Goal: Information Seeking & Learning: Learn about a topic

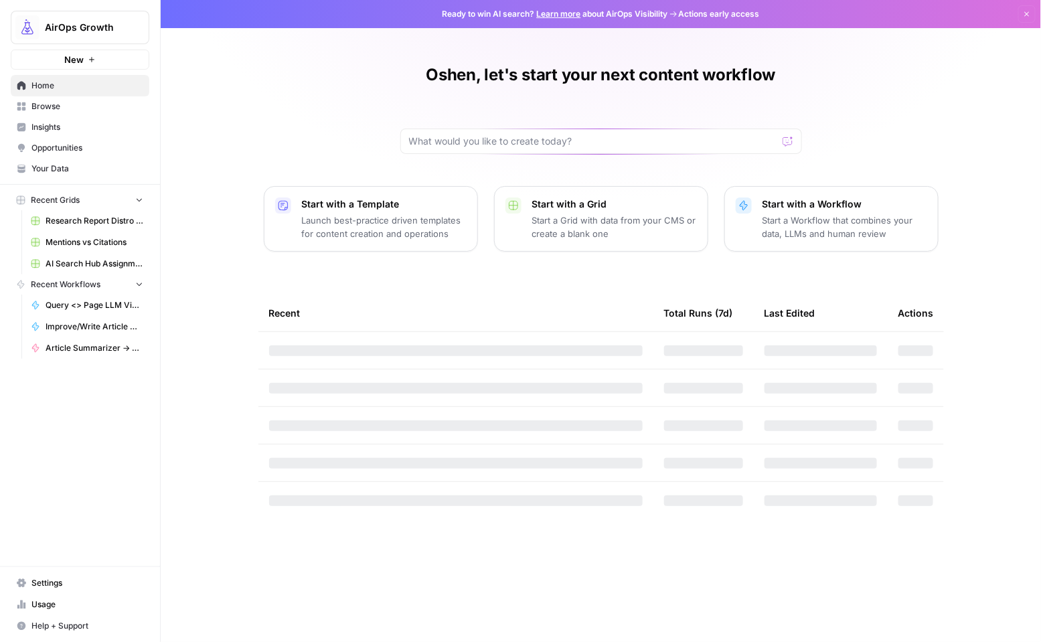
click at [41, 106] on span "Browse" at bounding box center [87, 106] width 112 height 12
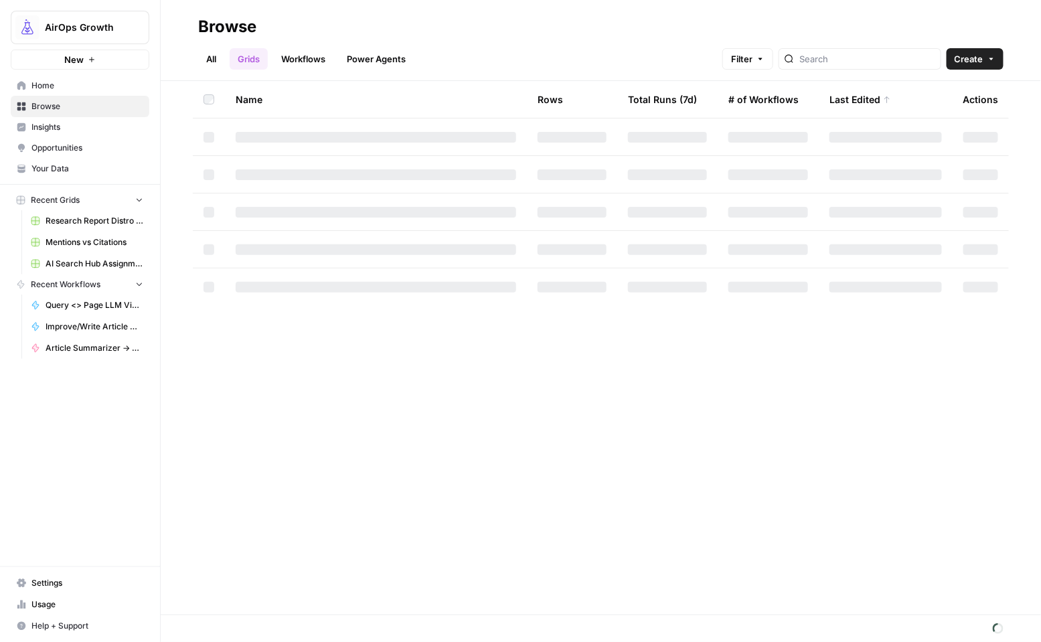
click at [376, 59] on link "Power Agents" at bounding box center [376, 58] width 75 height 21
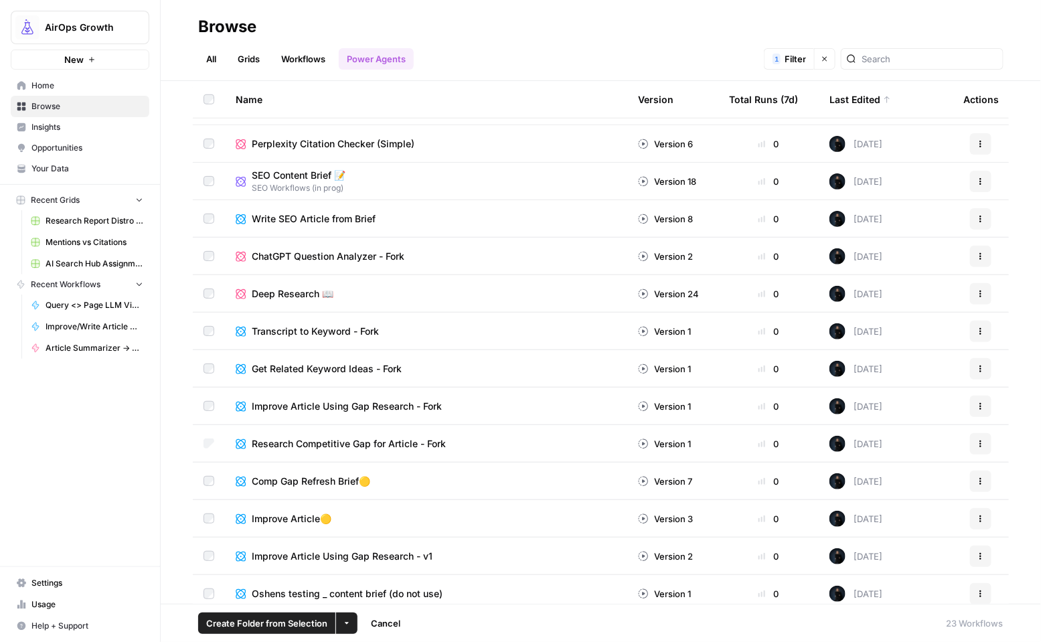
scroll to position [376, 0]
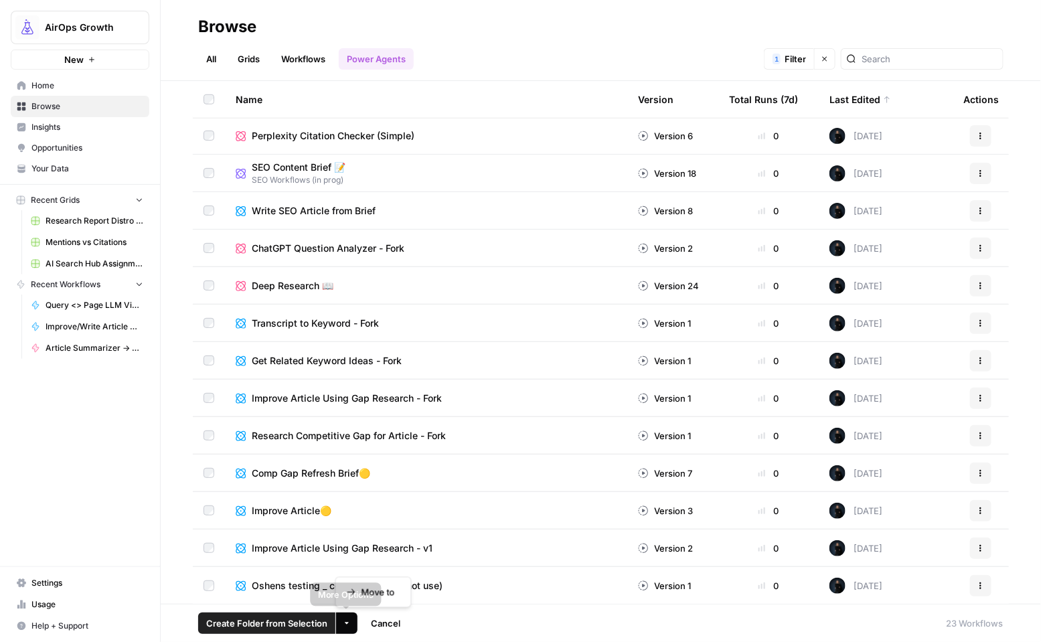
click at [345, 629] on button "More Options" at bounding box center [346, 623] width 21 height 21
click at [106, 422] on div "AirOps Growth New Home Browse Insights Opportunities Your Data Recent Grids Res…" at bounding box center [80, 321] width 160 height 642
click at [977, 433] on icon "button" at bounding box center [981, 436] width 8 height 8
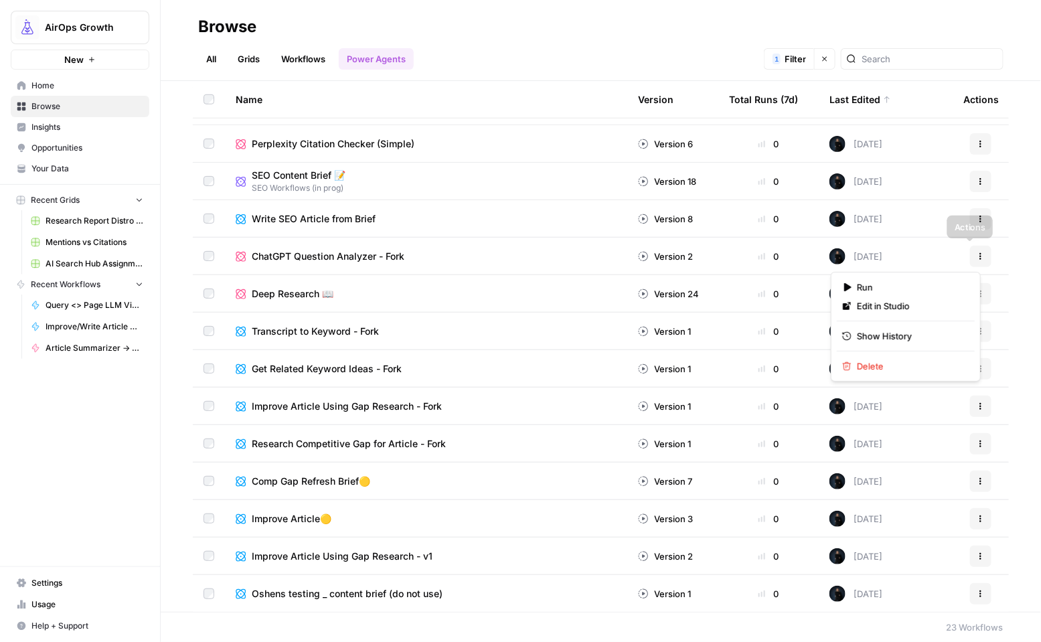
click at [980, 254] on icon "button" at bounding box center [981, 254] width 2 height 2
click at [864, 366] on span "Delete" at bounding box center [910, 366] width 107 height 13
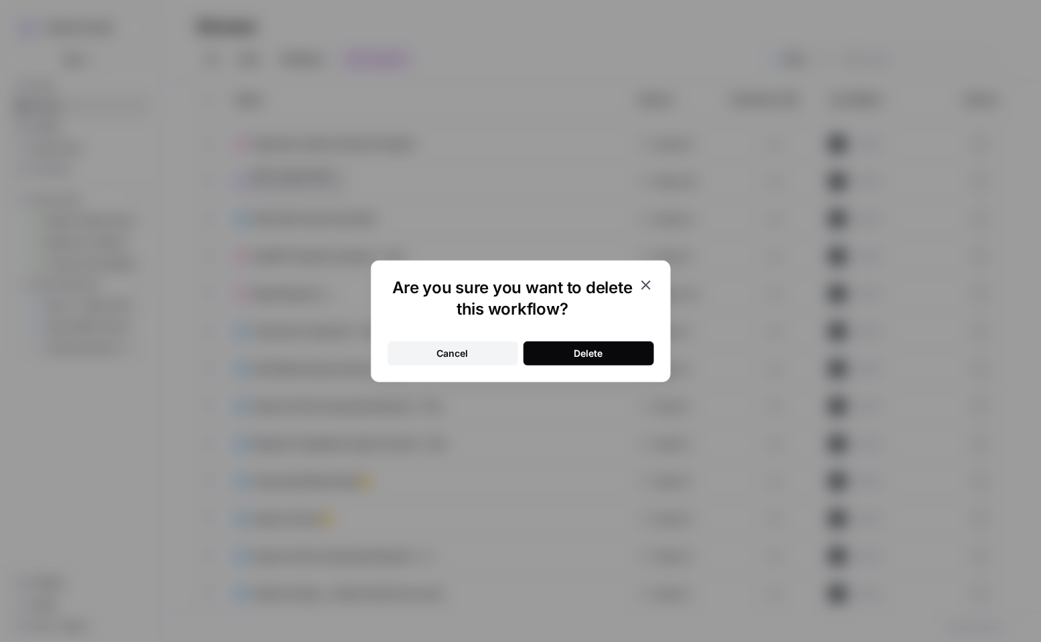
click at [625, 352] on button "Delete" at bounding box center [589, 353] width 131 height 24
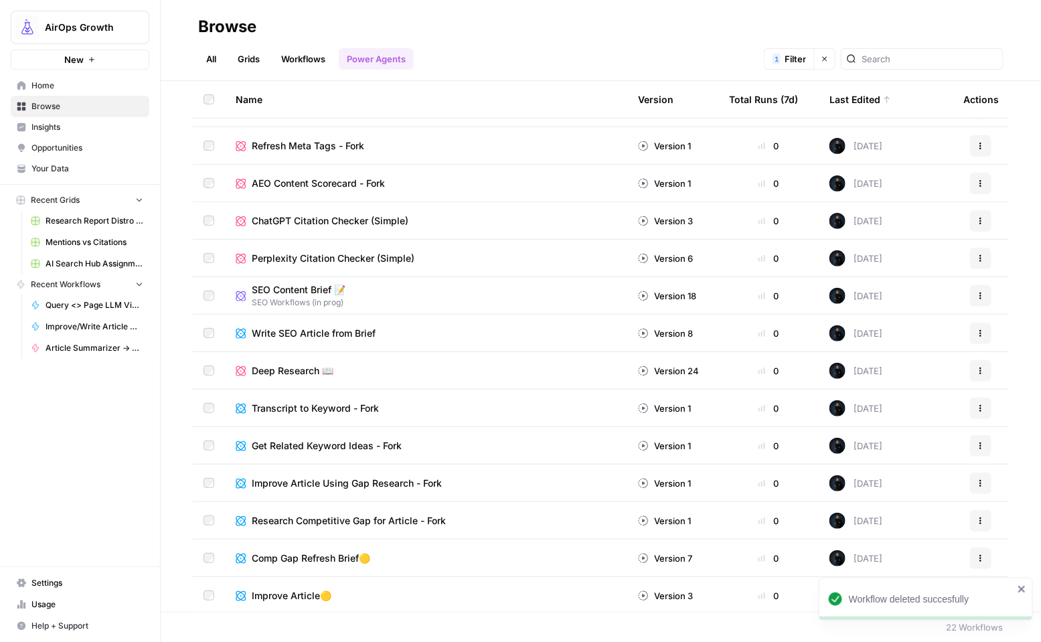
scroll to position [246, 0]
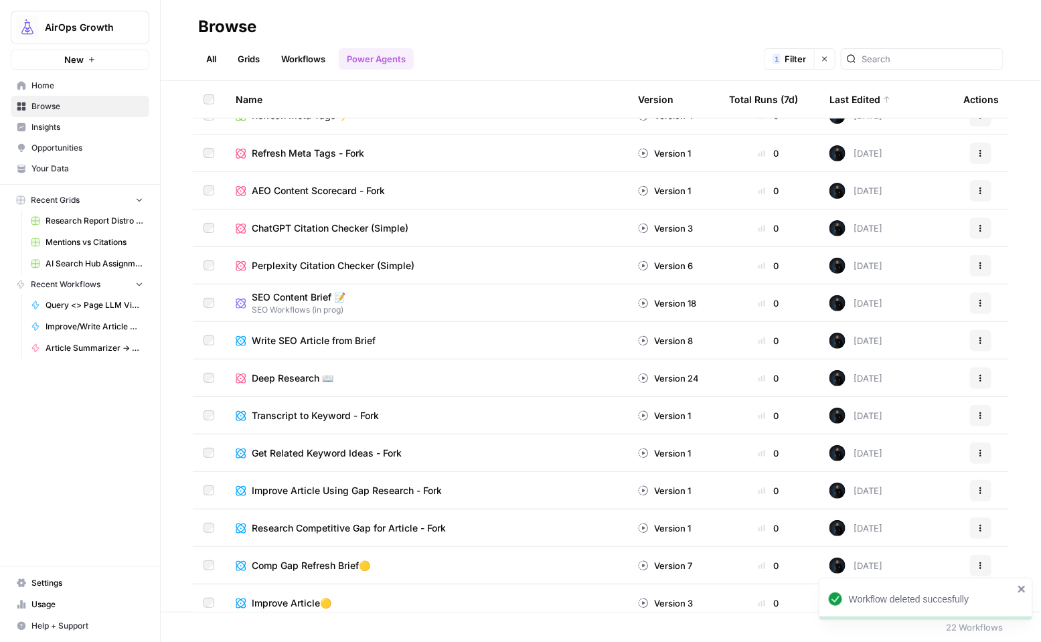
click at [970, 338] on button "Actions" at bounding box center [980, 340] width 21 height 21
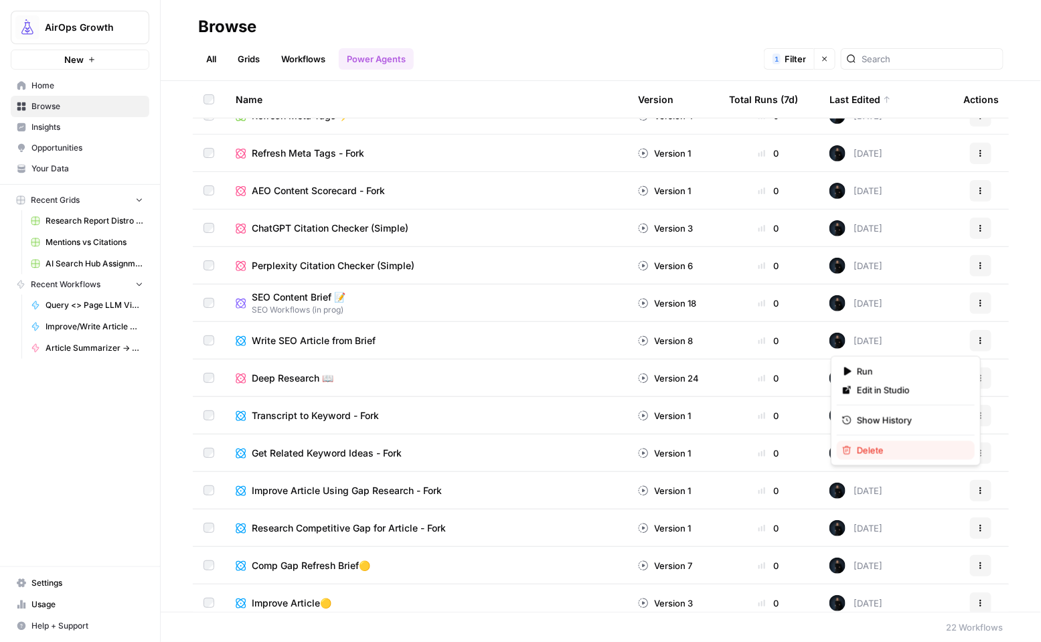
click at [879, 447] on span "Delete" at bounding box center [910, 450] width 107 height 13
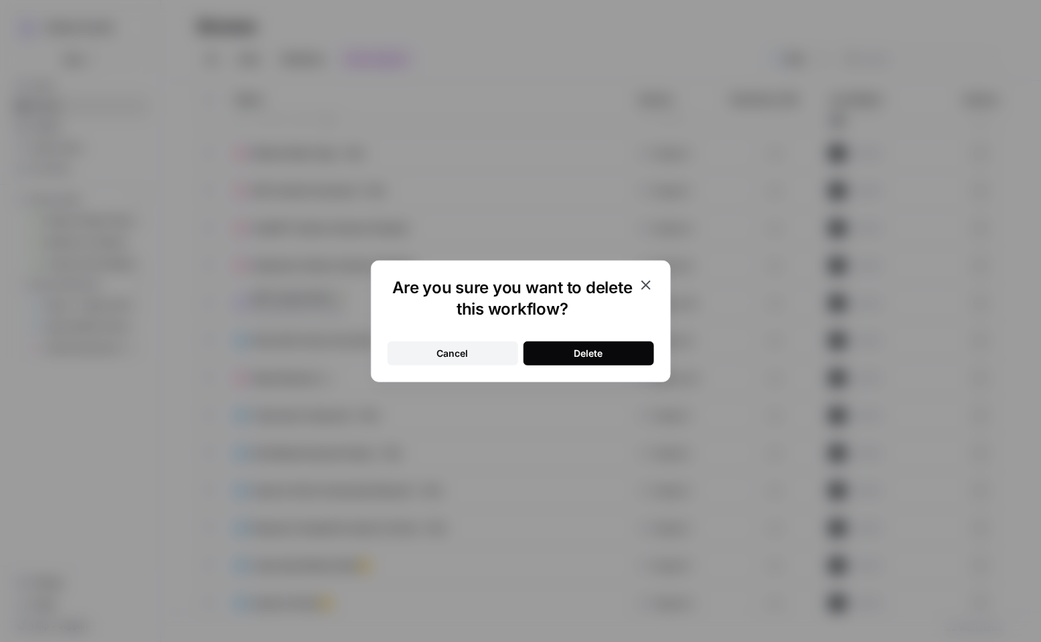
click at [599, 355] on div "Delete" at bounding box center [588, 353] width 29 height 13
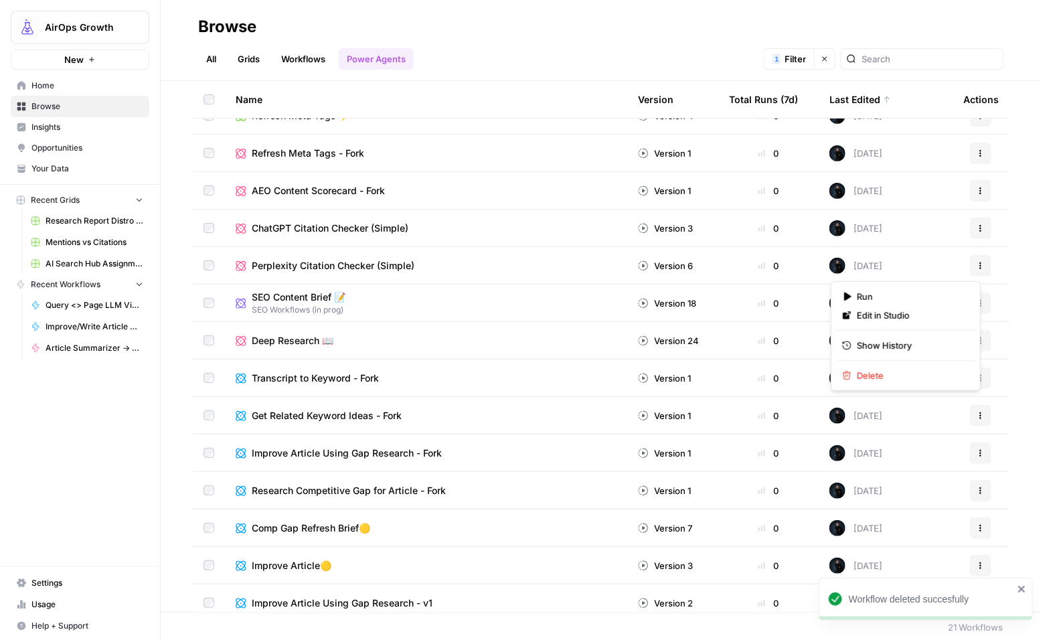
click at [977, 262] on icon "button" at bounding box center [981, 266] width 8 height 8
click at [868, 370] on span "Delete" at bounding box center [910, 375] width 107 height 13
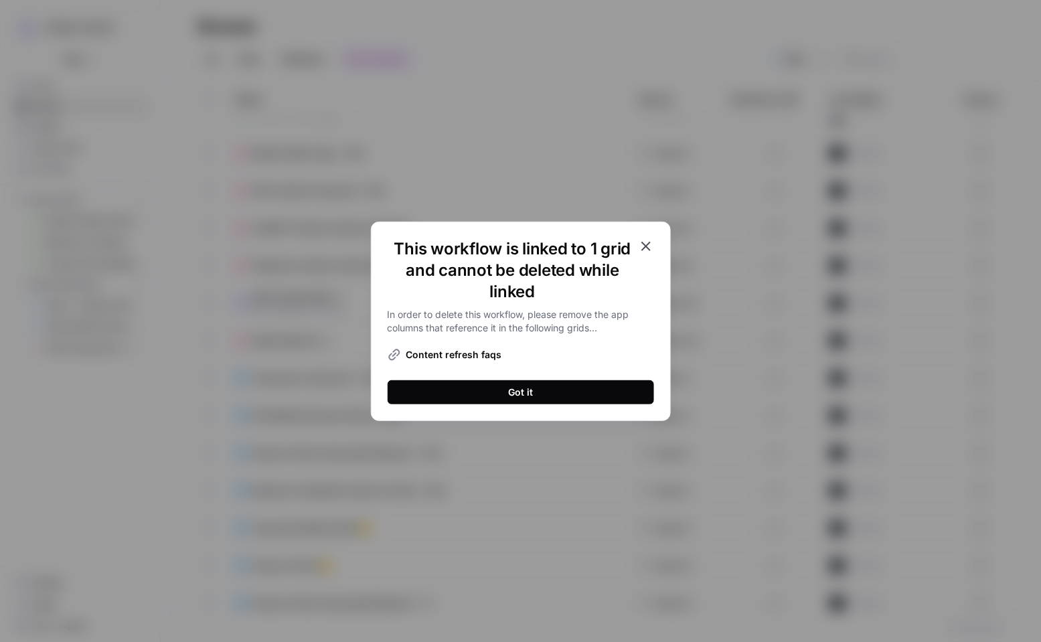
click at [651, 238] on icon "button" at bounding box center [646, 246] width 16 height 16
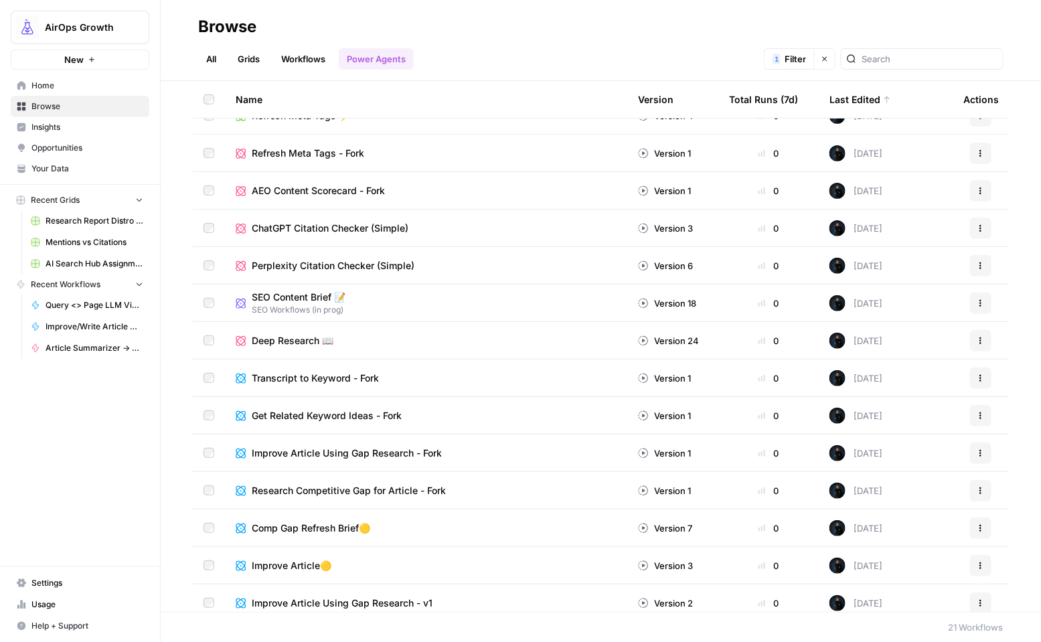
click at [977, 224] on icon "button" at bounding box center [981, 228] width 8 height 8
click at [908, 335] on span "Delete" at bounding box center [910, 337] width 107 height 13
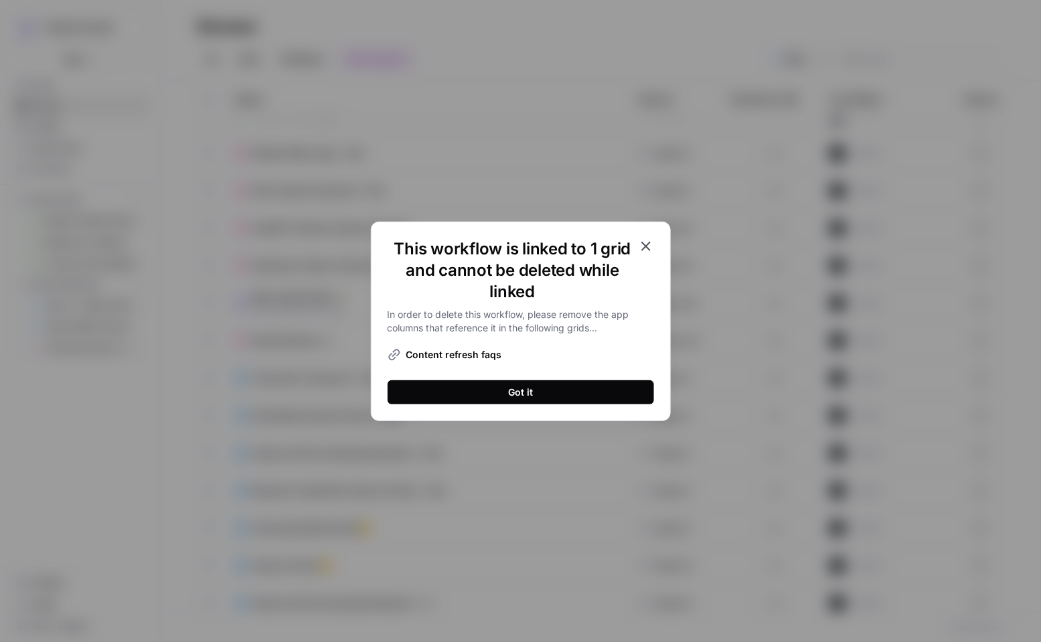
click at [643, 246] on icon "button" at bounding box center [646, 246] width 16 height 16
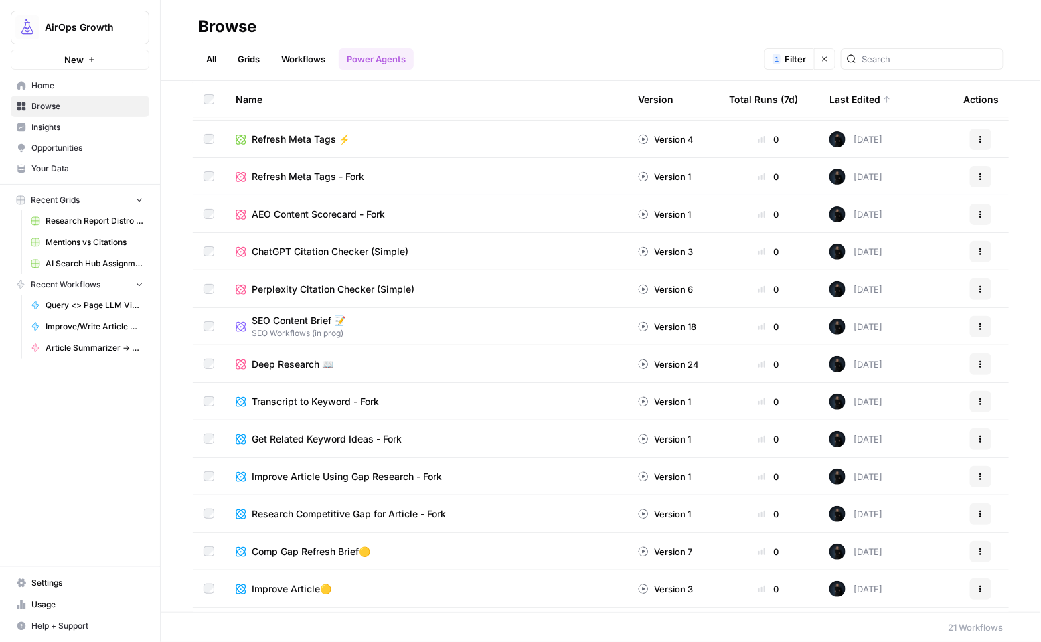
scroll to position [210, 0]
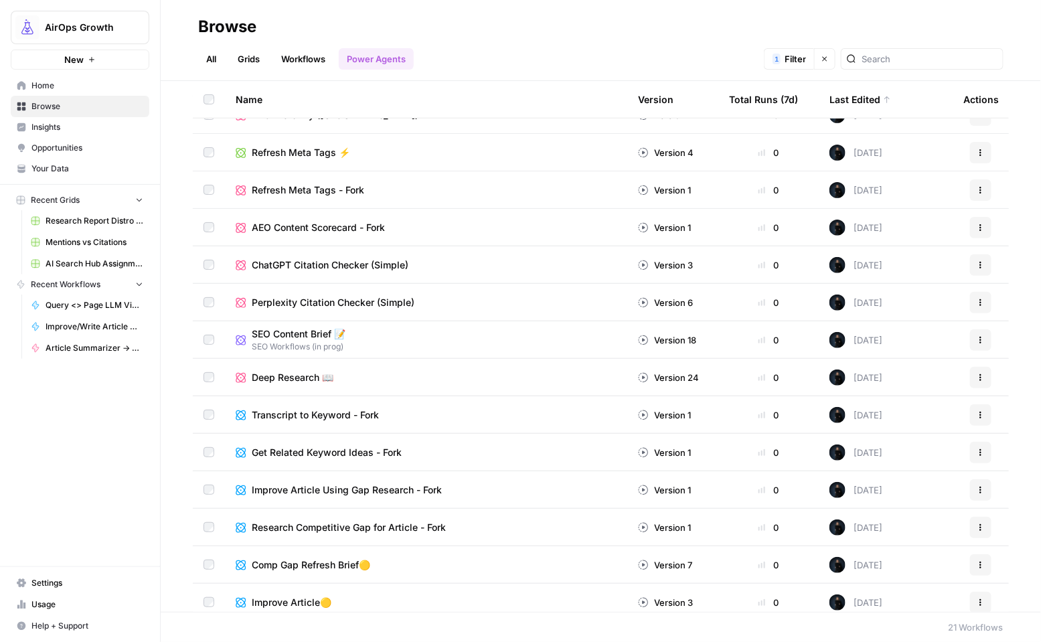
click at [970, 189] on button "Actions" at bounding box center [980, 189] width 21 height 21
click at [901, 289] on div "Run Edit in Studio Show History Delete" at bounding box center [906, 260] width 150 height 110
click at [895, 294] on span "Delete" at bounding box center [910, 299] width 107 height 13
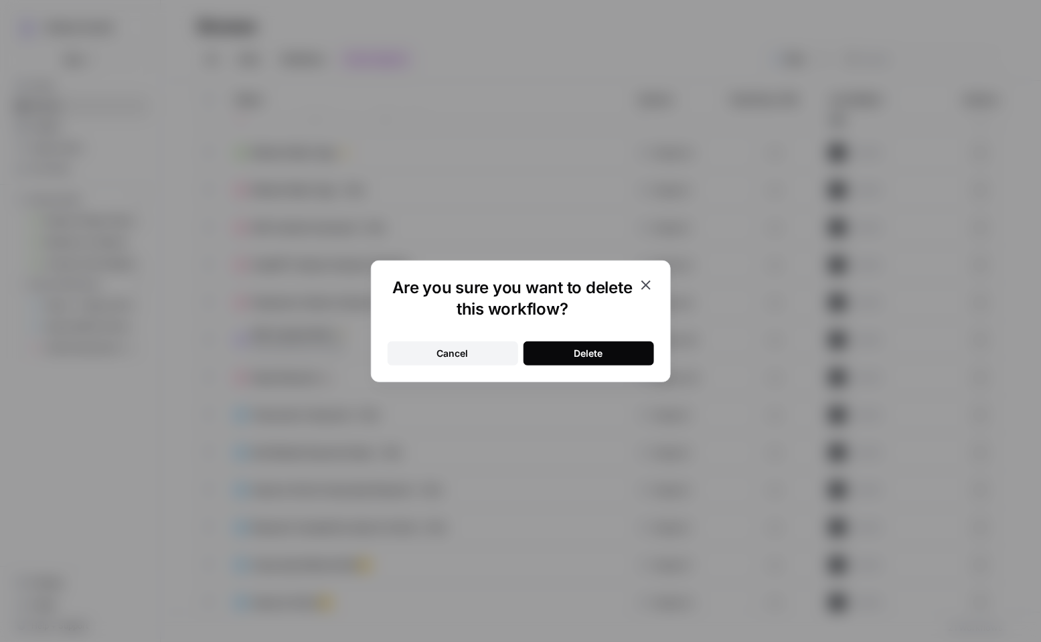
drag, startPoint x: 647, startPoint y: 337, endPoint x: 639, endPoint y: 340, distance: 8.5
click at [643, 339] on div "Cancel Delete" at bounding box center [521, 345] width 266 height 40
click at [637, 345] on button "Delete" at bounding box center [589, 353] width 131 height 24
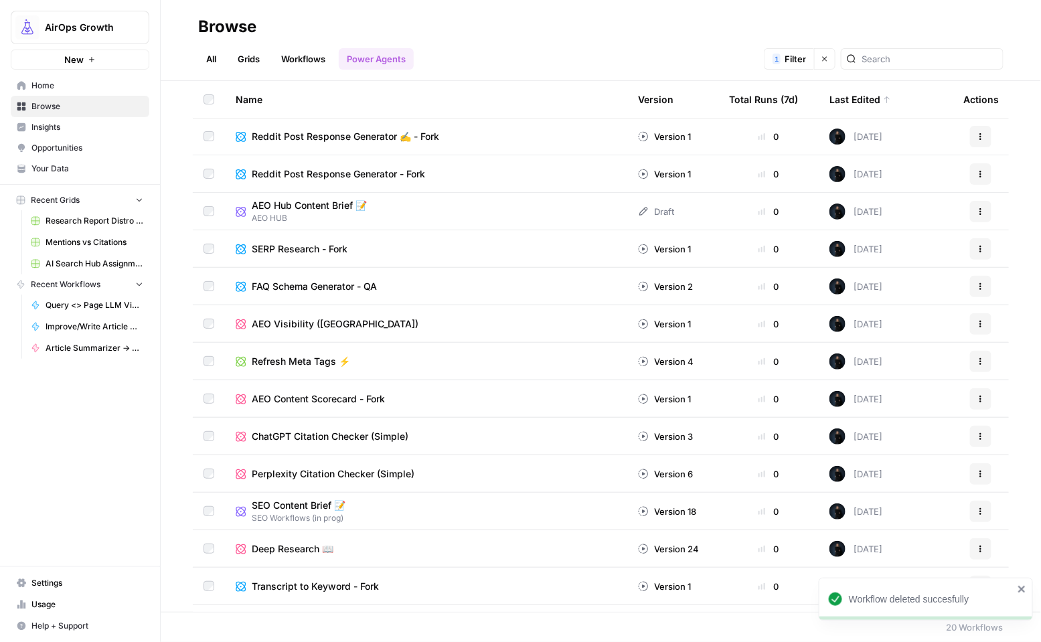
scroll to position [0, 0]
click at [977, 287] on button "Actions" at bounding box center [980, 287] width 21 height 21
click at [874, 396] on span "Delete" at bounding box center [910, 396] width 107 height 13
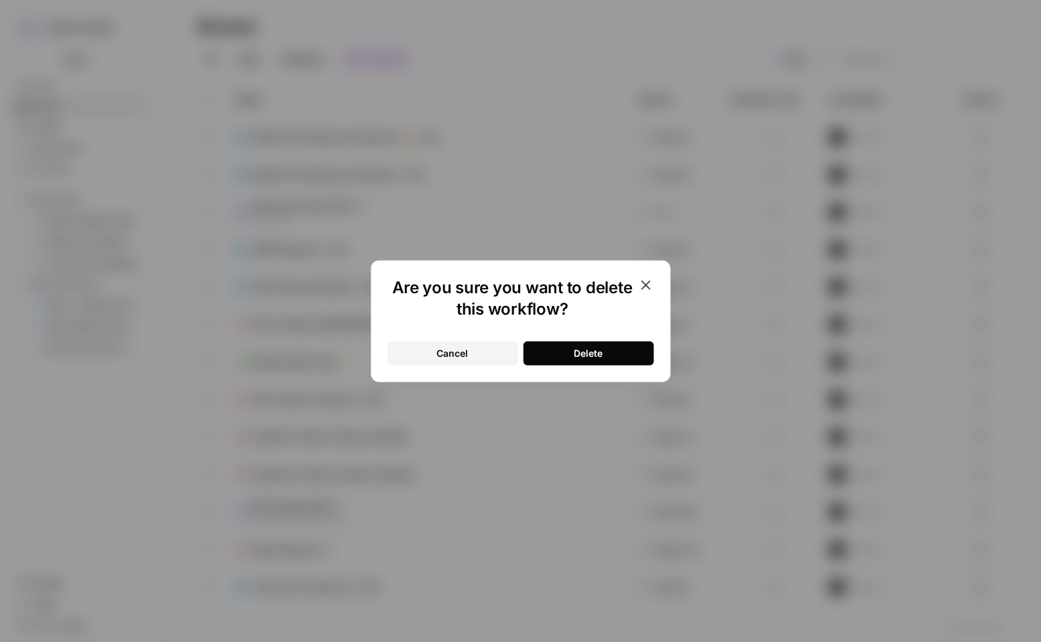
click at [630, 357] on button "Delete" at bounding box center [589, 353] width 131 height 24
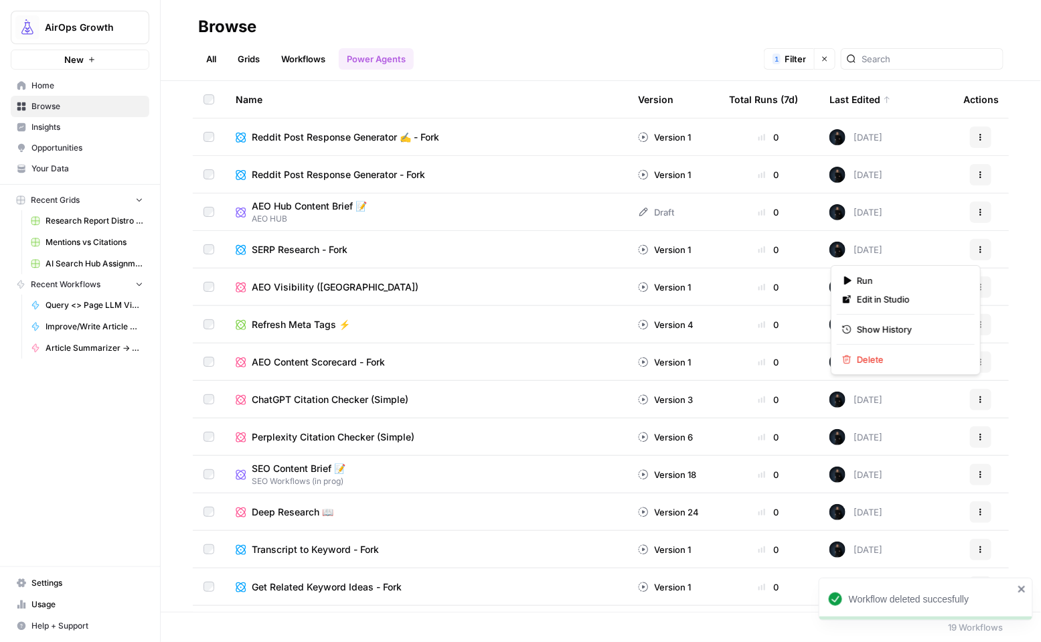
click at [977, 247] on icon "button" at bounding box center [981, 250] width 8 height 8
click at [874, 361] on span "Delete" at bounding box center [910, 359] width 107 height 13
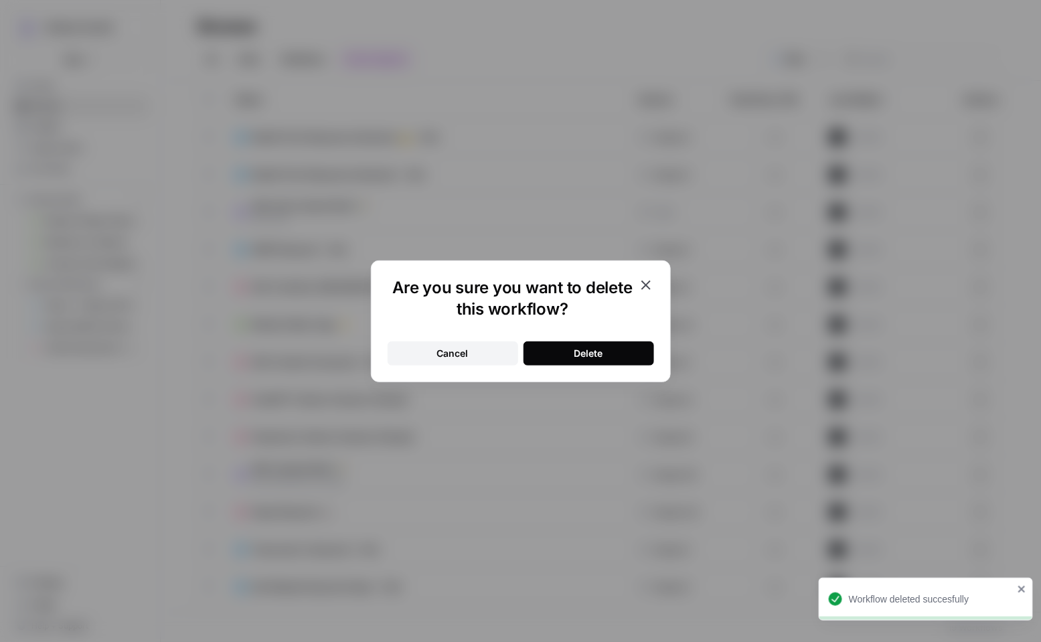
click at [615, 362] on button "Delete" at bounding box center [589, 353] width 131 height 24
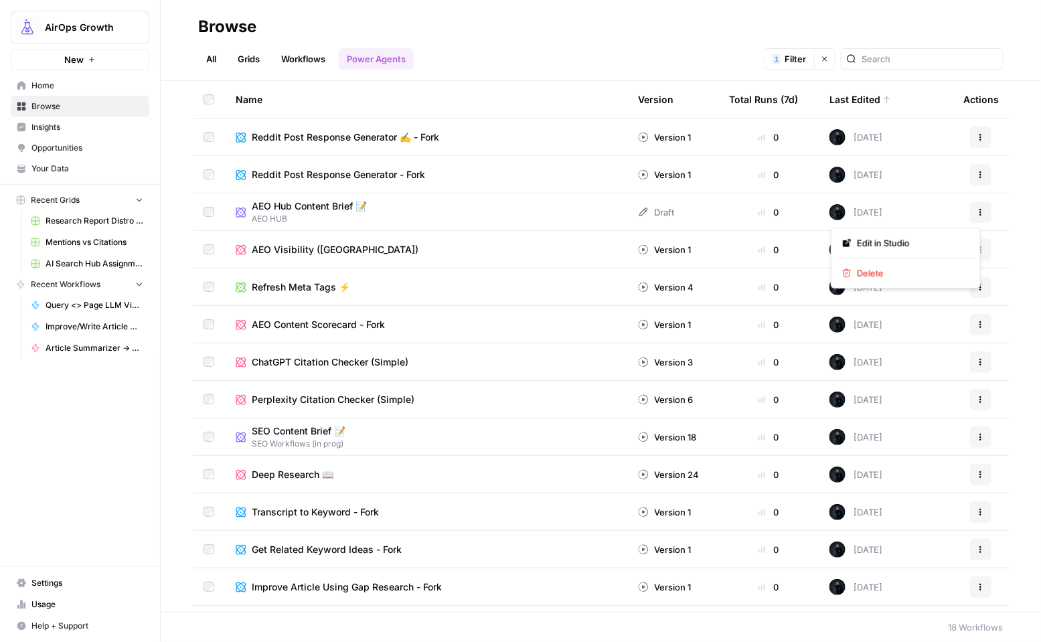
drag, startPoint x: 962, startPoint y: 210, endPoint x: 952, endPoint y: 232, distance: 23.7
click at [970, 210] on button "Actions" at bounding box center [980, 212] width 21 height 21
click at [864, 277] on span "Delete" at bounding box center [910, 272] width 107 height 13
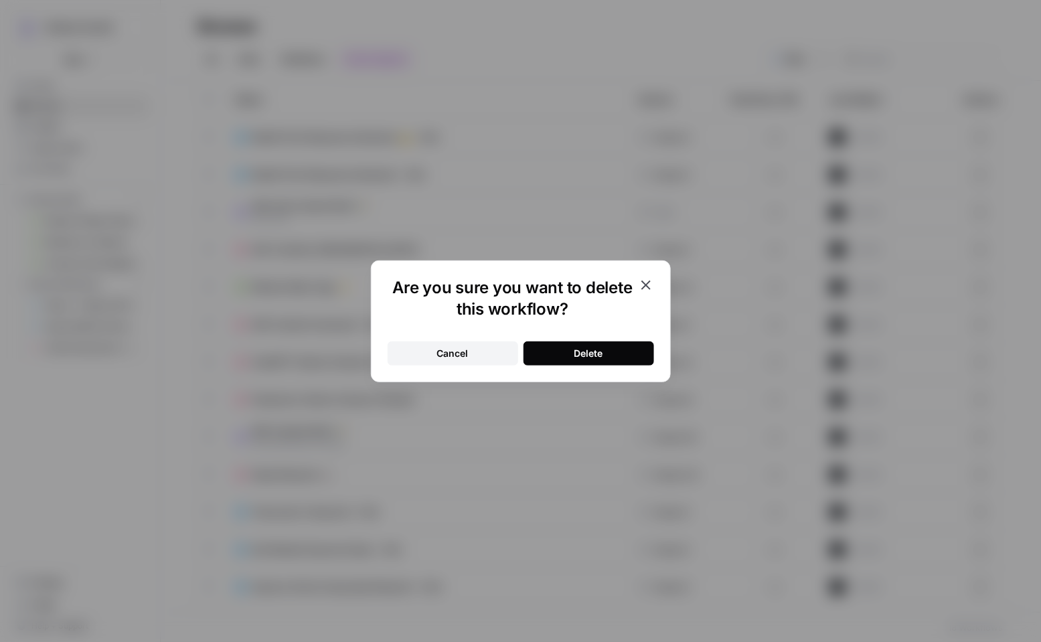
click at [646, 356] on button "Delete" at bounding box center [589, 353] width 131 height 24
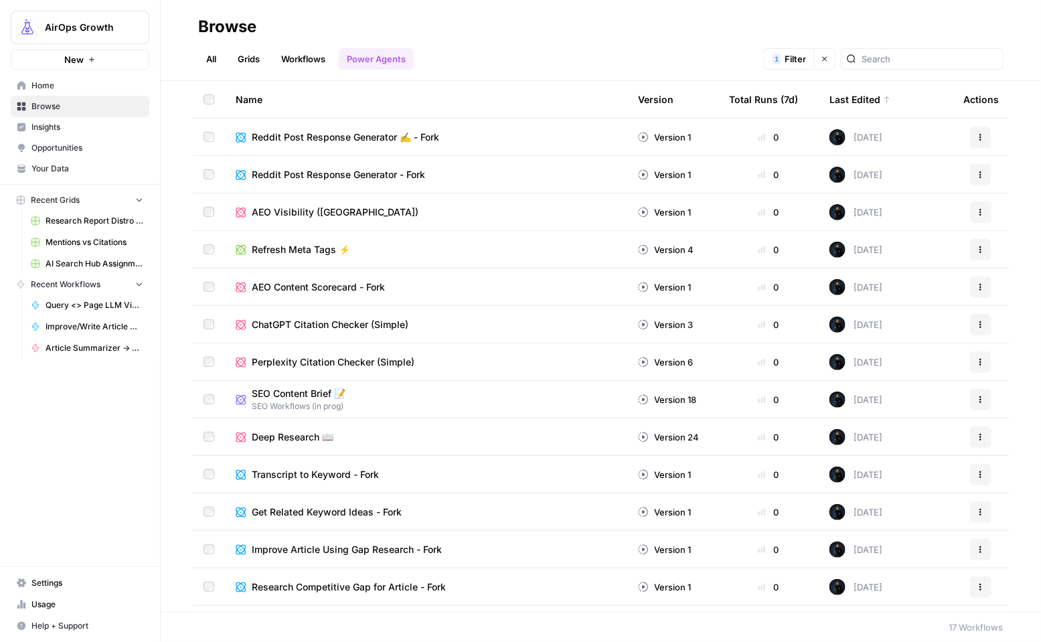
click at [974, 175] on button "Actions" at bounding box center [980, 174] width 21 height 21
click at [891, 224] on span "Edit in Studio" at bounding box center [910, 224] width 107 height 13
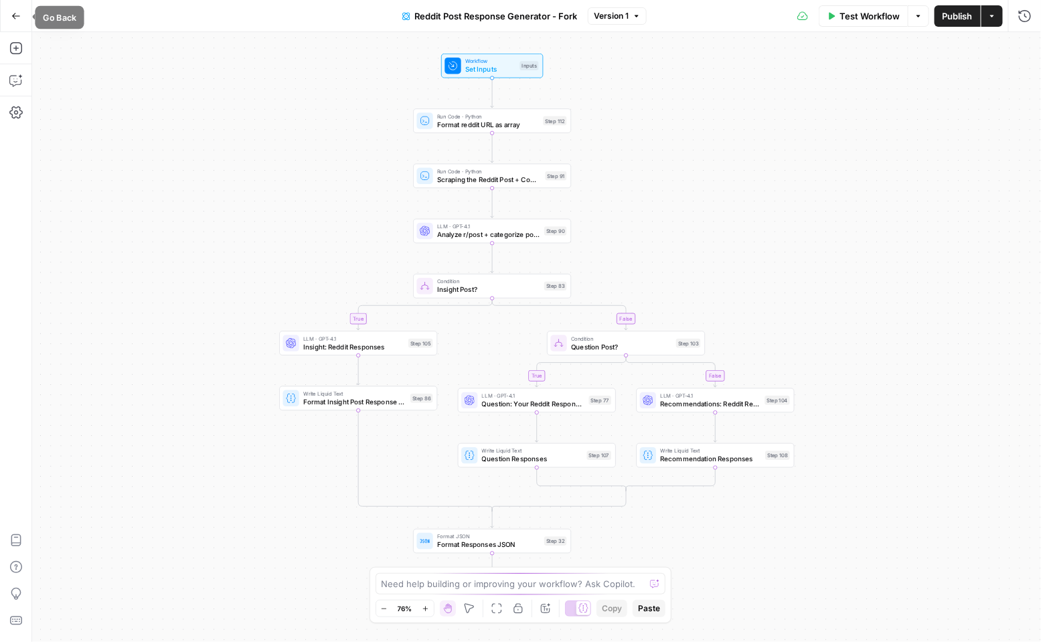
click at [21, 17] on button "Go Back" at bounding box center [16, 16] width 24 height 24
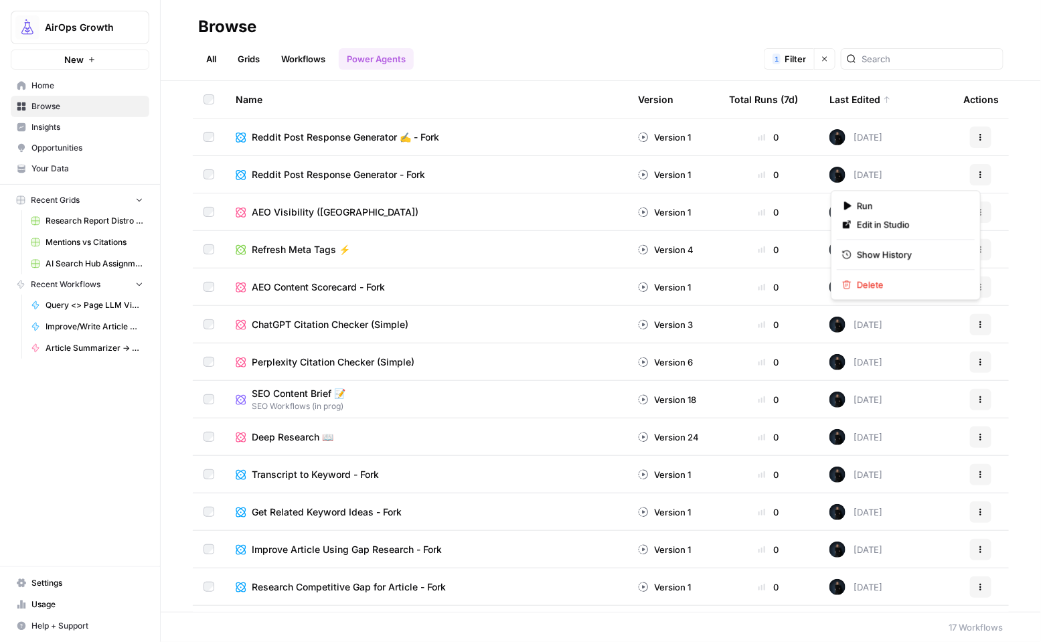
drag, startPoint x: 970, startPoint y: 177, endPoint x: 933, endPoint y: 201, distance: 44.2
click at [977, 177] on icon "button" at bounding box center [981, 175] width 8 height 8
click at [852, 285] on div "Delete" at bounding box center [905, 284] width 127 height 13
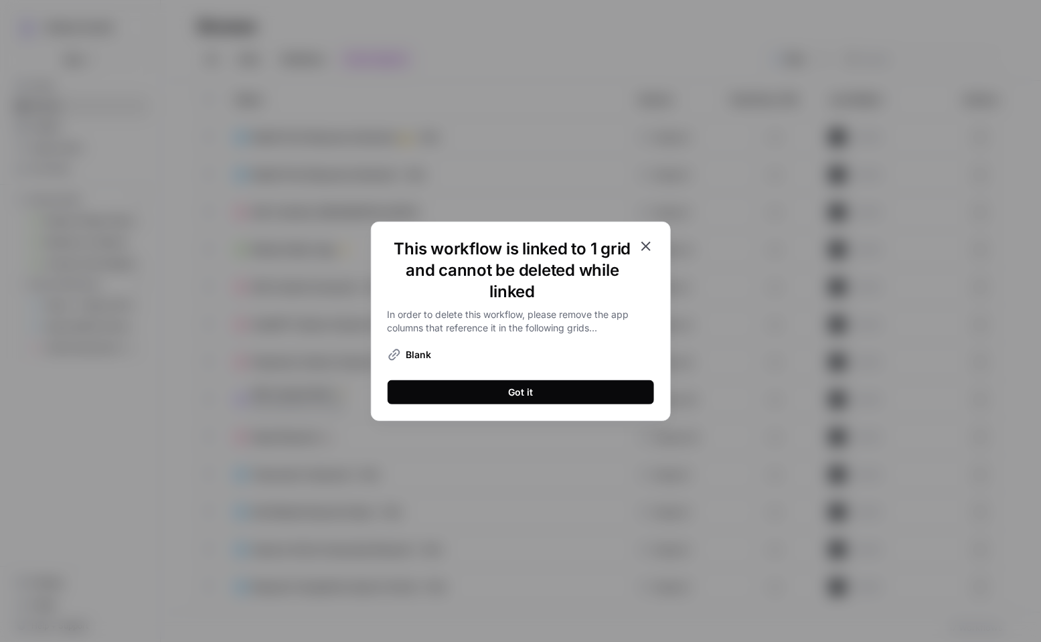
click at [647, 244] on icon "button" at bounding box center [646, 246] width 16 height 16
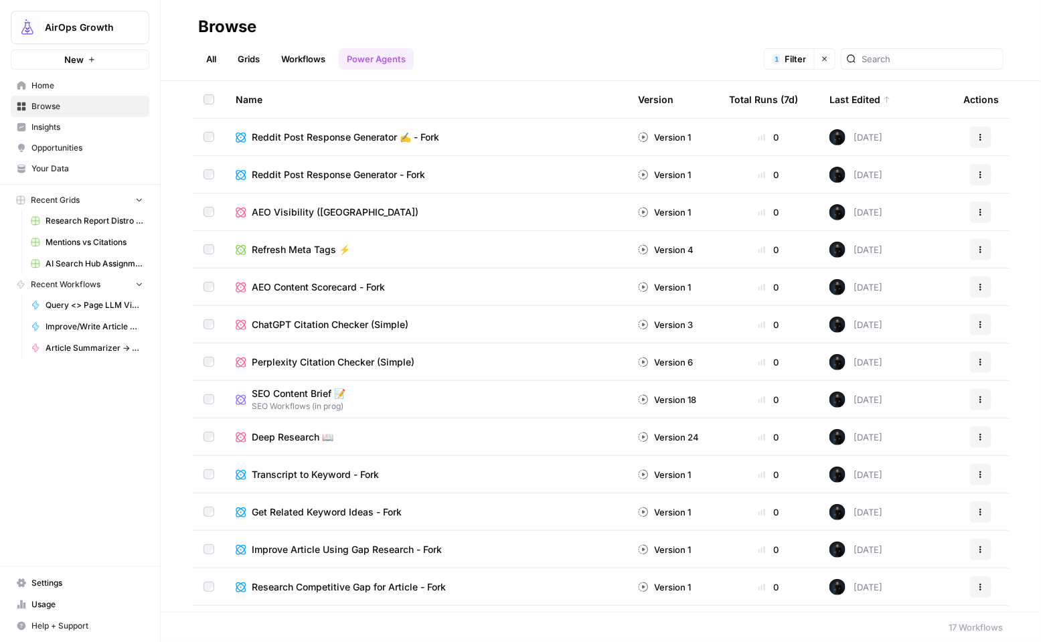
click at [365, 402] on div "SEO Content Brief 📝 SEO Workflows (in prog)" at bounding box center [426, 399] width 381 height 25
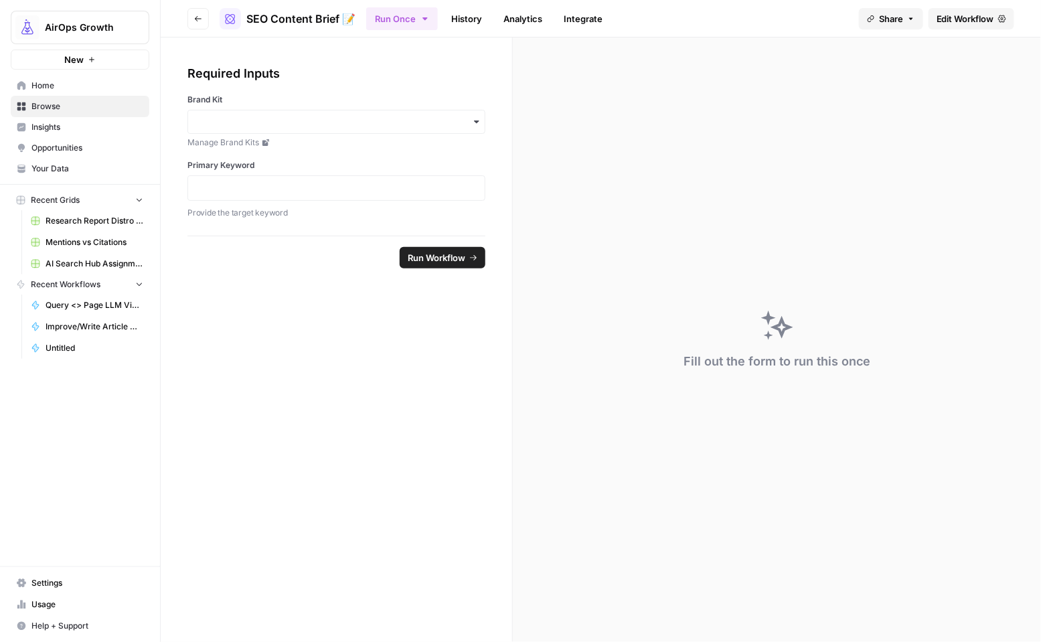
click at [948, 19] on span "Edit Workflow" at bounding box center [966, 18] width 58 height 13
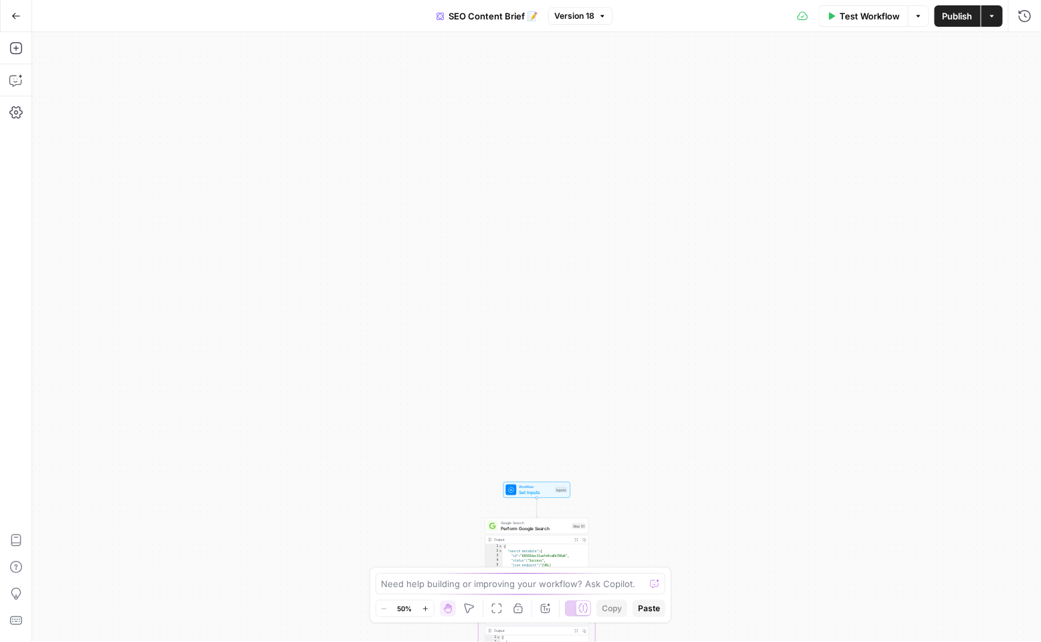
click at [478, 8] on button "SEO Content Brief 📝" at bounding box center [487, 15] width 117 height 21
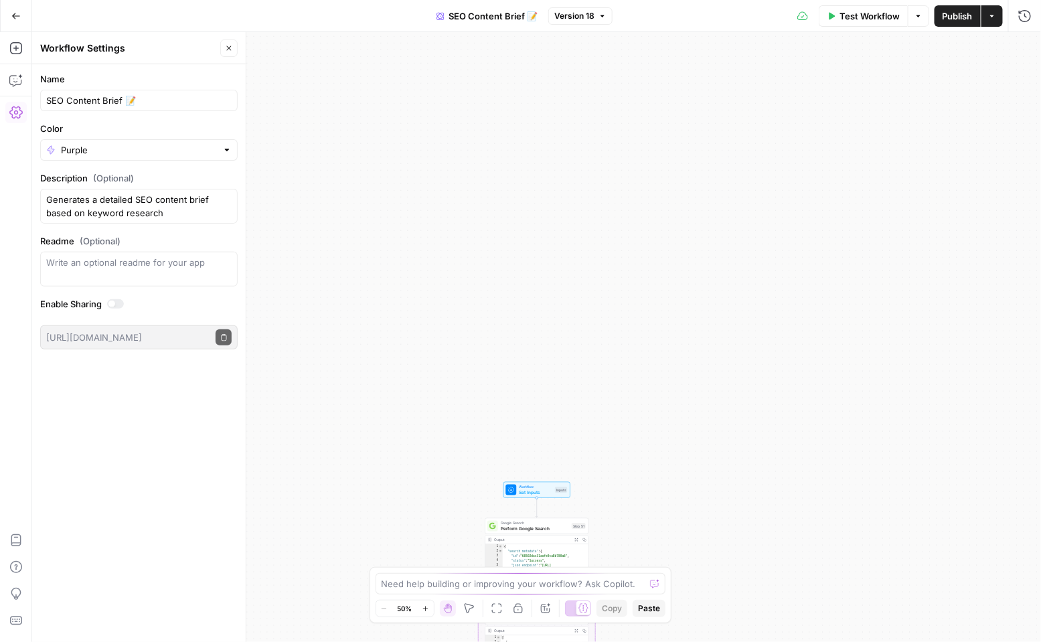
click at [169, 107] on div "SEO Content Brief 📝" at bounding box center [139, 100] width 198 height 21
type input "SEO Content Brief 📝 (DONT DELETE)"
click at [536, 121] on div "Workflow Set Inputs Inputs Google Search Perform Google Search Step 51 Output E…" at bounding box center [536, 337] width 1009 height 610
click at [16, 17] on icon "button" at bounding box center [15, 15] width 9 height 9
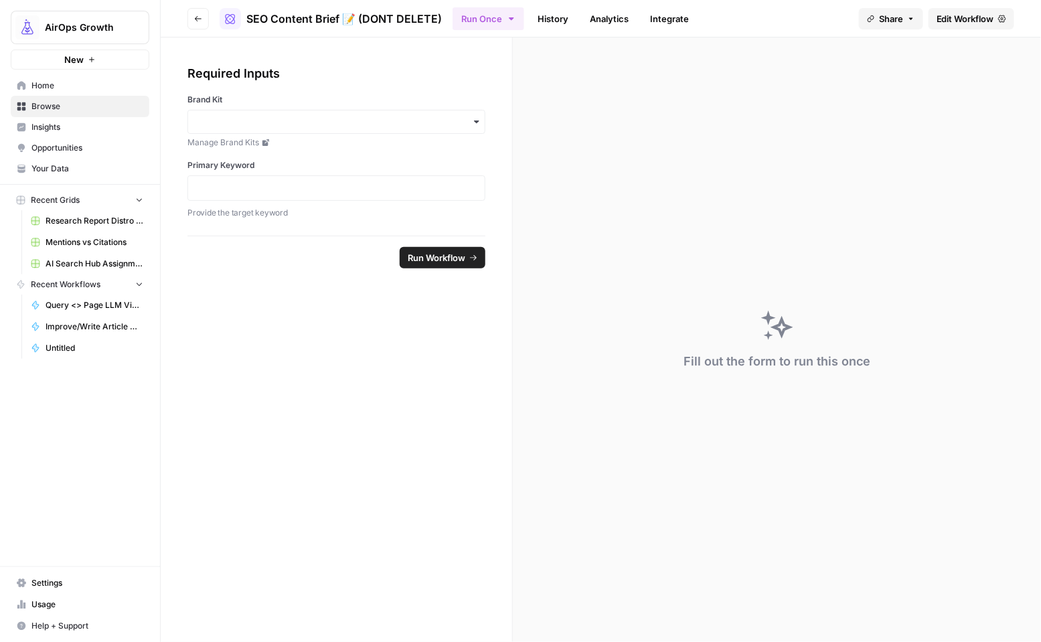
click at [201, 9] on button "Go back" at bounding box center [197, 18] width 21 height 21
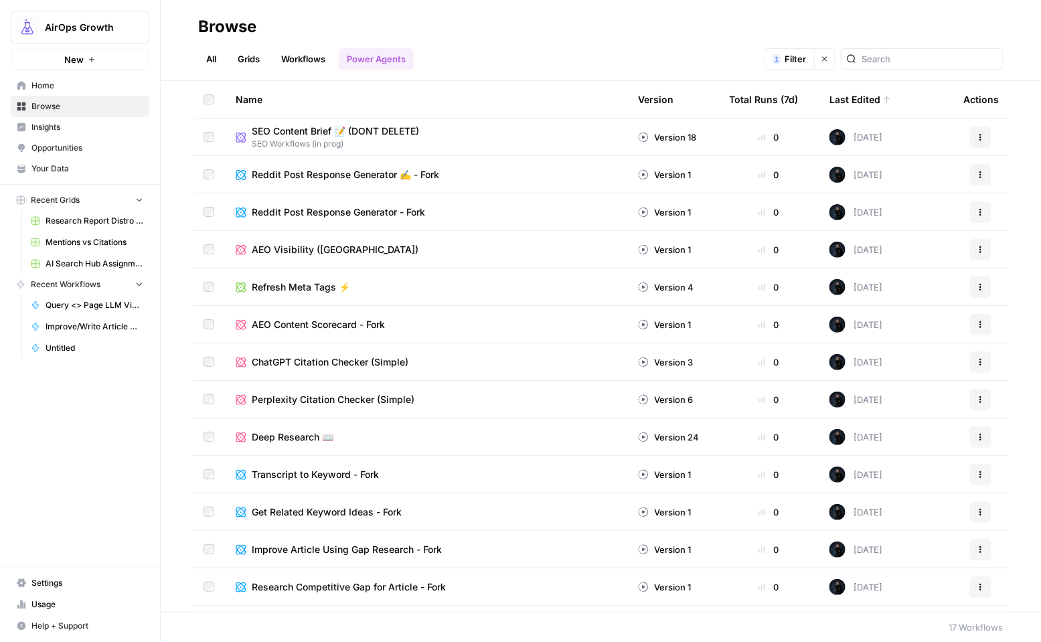
click at [315, 244] on span "AEO Visibility ([GEOGRAPHIC_DATA])" at bounding box center [335, 249] width 167 height 13
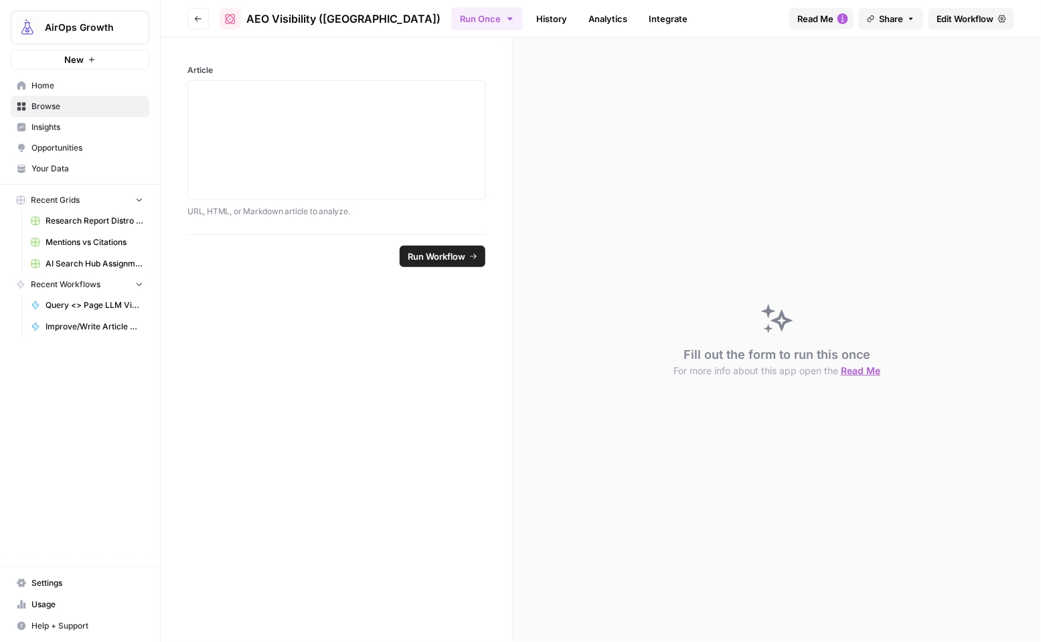
click at [328, 23] on span "AEO Visibility ([GEOGRAPHIC_DATA])" at bounding box center [343, 19] width 194 height 16
drag, startPoint x: 970, startPoint y: 23, endPoint x: 534, endPoint y: 96, distance: 442.7
click at [970, 23] on span "Edit Workflow" at bounding box center [966, 18] width 58 height 13
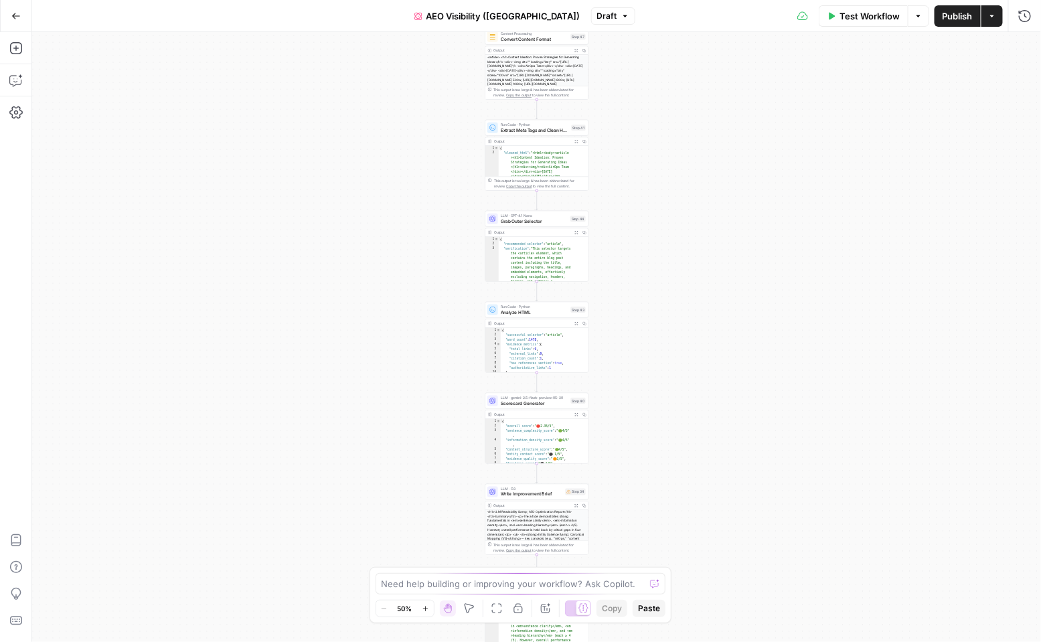
click at [506, 17] on span "AEO Visibility ([GEOGRAPHIC_DATA])" at bounding box center [503, 15] width 154 height 13
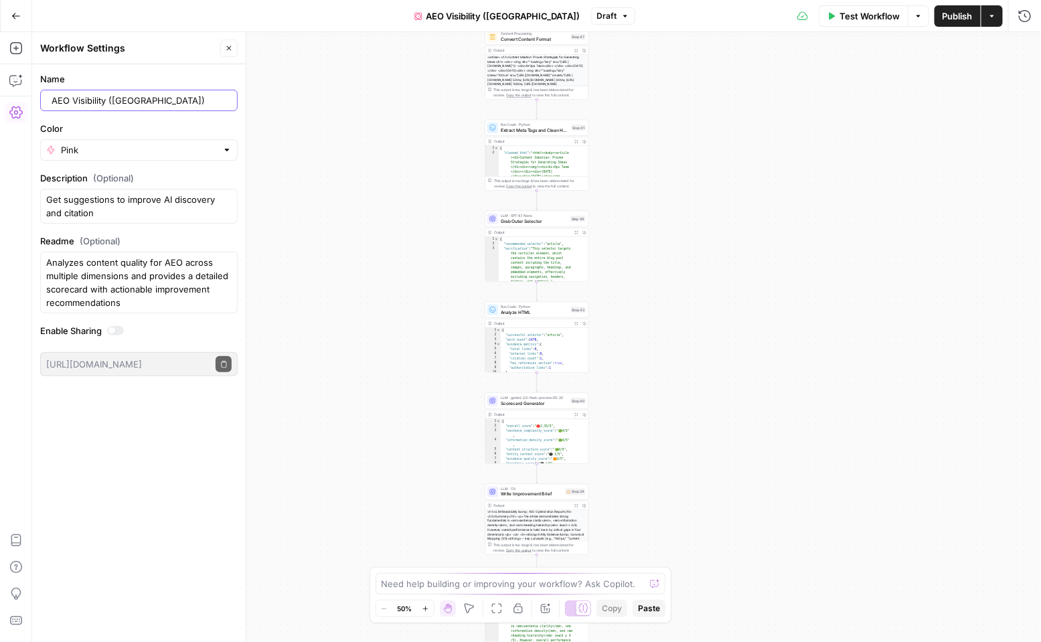
click at [155, 102] on input "AEO Visibility ([GEOGRAPHIC_DATA])" at bounding box center [142, 100] width 180 height 13
type input "AEO Visibility (Oshens- DONT DELETE)"
drag, startPoint x: 327, startPoint y: 96, endPoint x: 175, endPoint y: 58, distance: 156.1
click at [327, 96] on div "Workflow Set Inputs Inputs Content Processing Convert Content Format Step 47 Ou…" at bounding box center [536, 337] width 1009 height 610
click at [5, 14] on button "Go Back" at bounding box center [16, 16] width 24 height 24
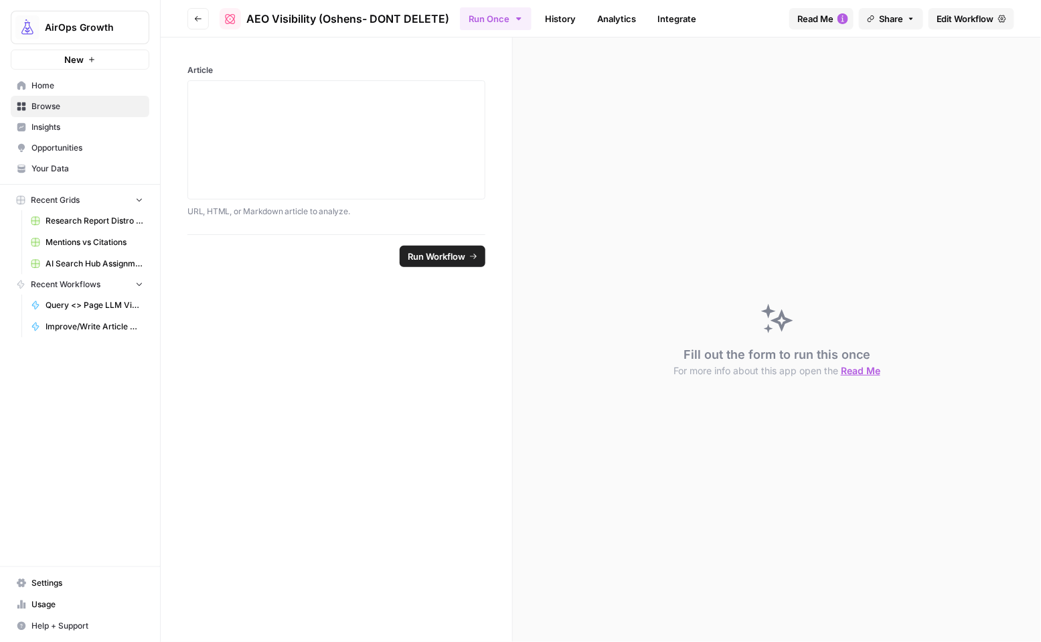
click at [198, 17] on icon "button" at bounding box center [198, 19] width 8 height 8
click at [194, 17] on icon "button" at bounding box center [198, 19] width 8 height 8
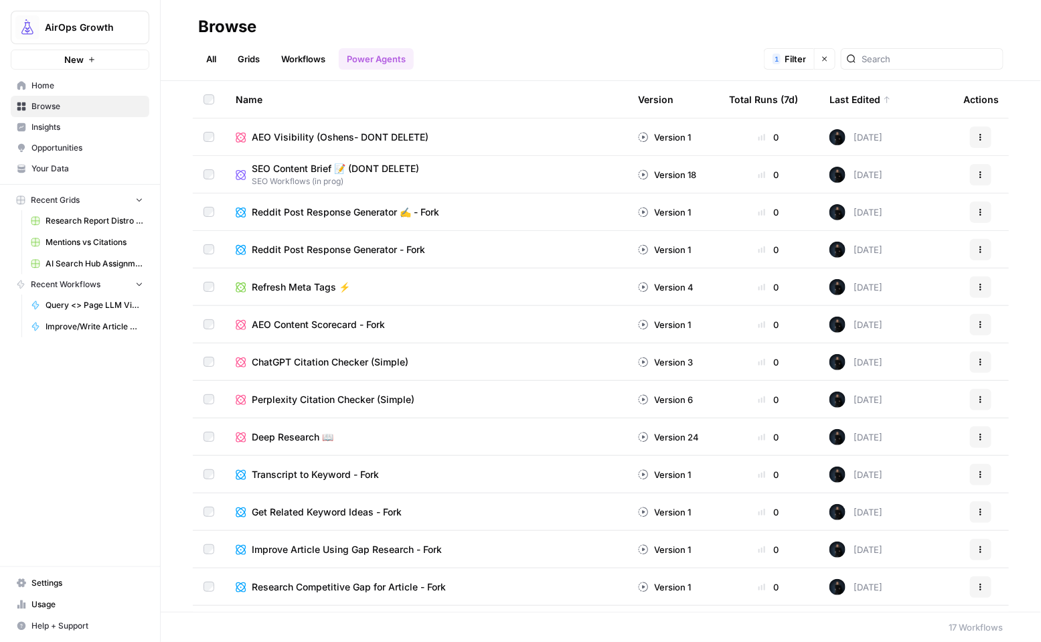
click at [297, 295] on td "Refresh Meta Tags ⚡" at bounding box center [426, 286] width 402 height 37
click at [303, 284] on span "Refresh Meta Tags ⚡" at bounding box center [301, 287] width 98 height 13
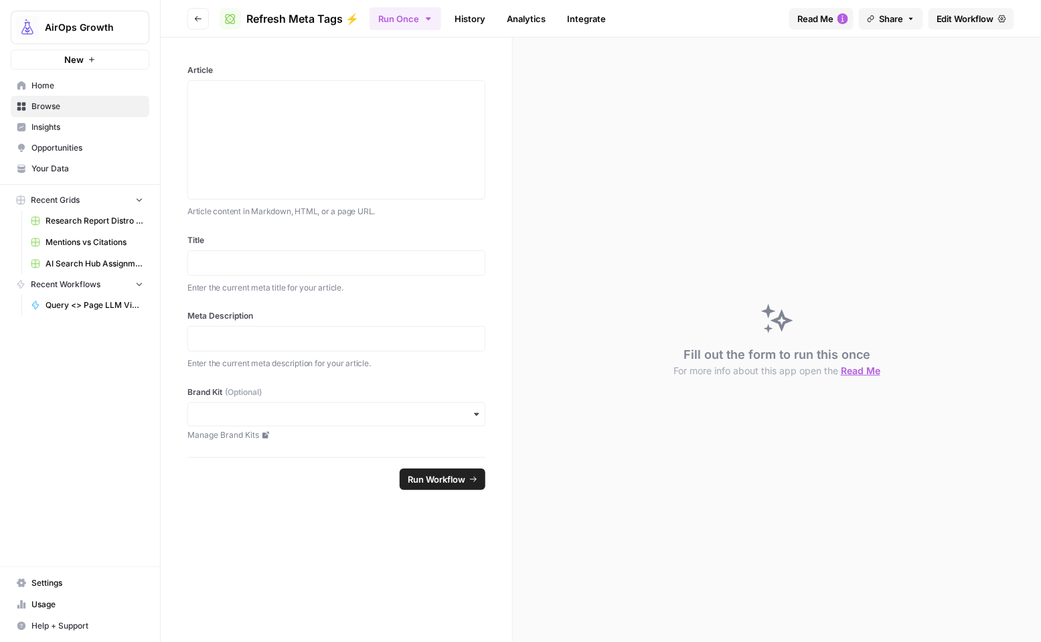
click at [961, 17] on span "Edit Workflow" at bounding box center [966, 18] width 58 height 13
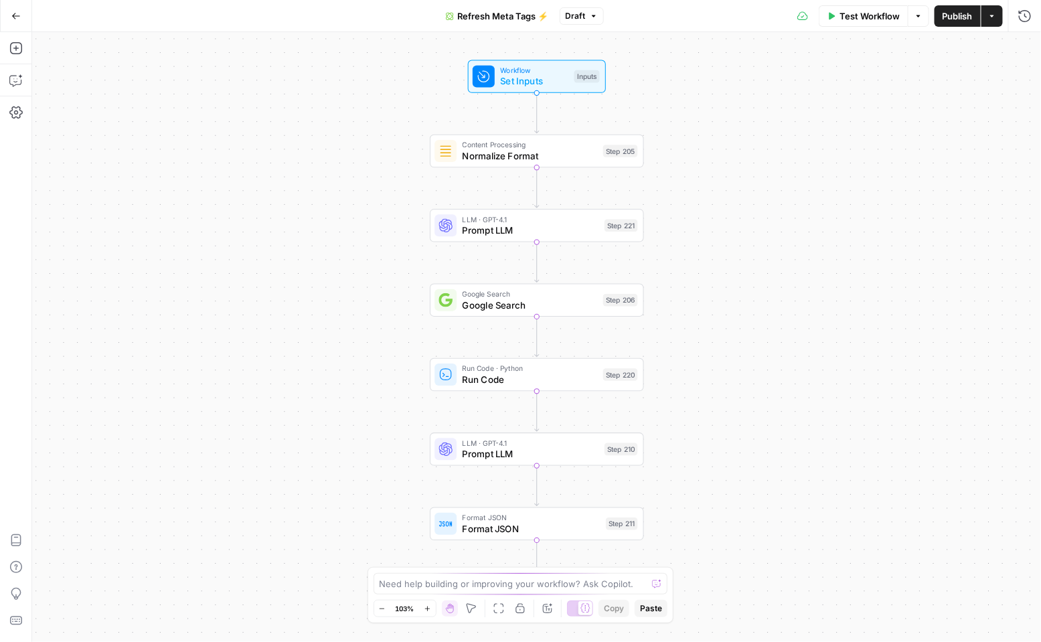
click at [493, 16] on span "Refresh Meta Tags ⚡" at bounding box center [503, 15] width 91 height 13
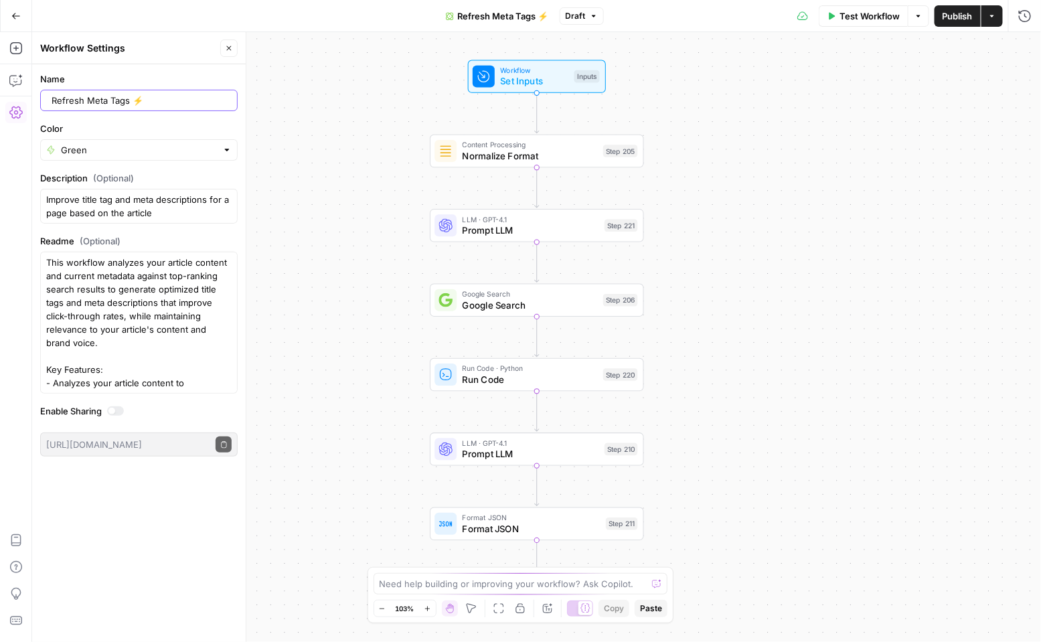
click at [159, 104] on input "Refresh Meta Tags ⚡" at bounding box center [142, 100] width 180 height 13
type input "Refresh Meta Tags ⚡ (DONT DELETE)"
click at [22, 11] on button "Go Back" at bounding box center [16, 16] width 24 height 24
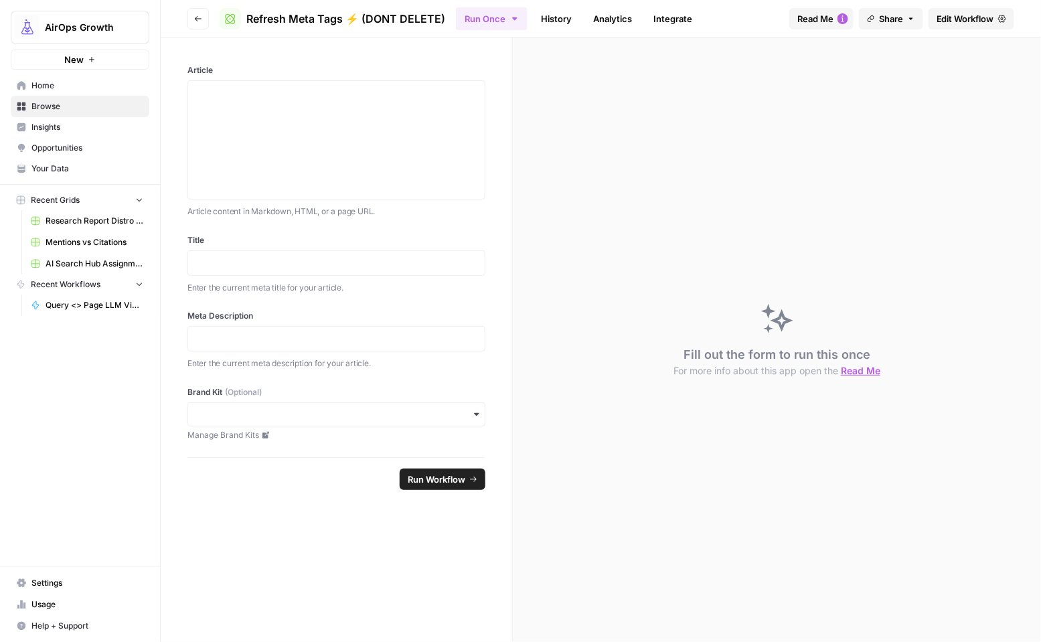
click at [192, 17] on button "Go back" at bounding box center [197, 18] width 21 height 21
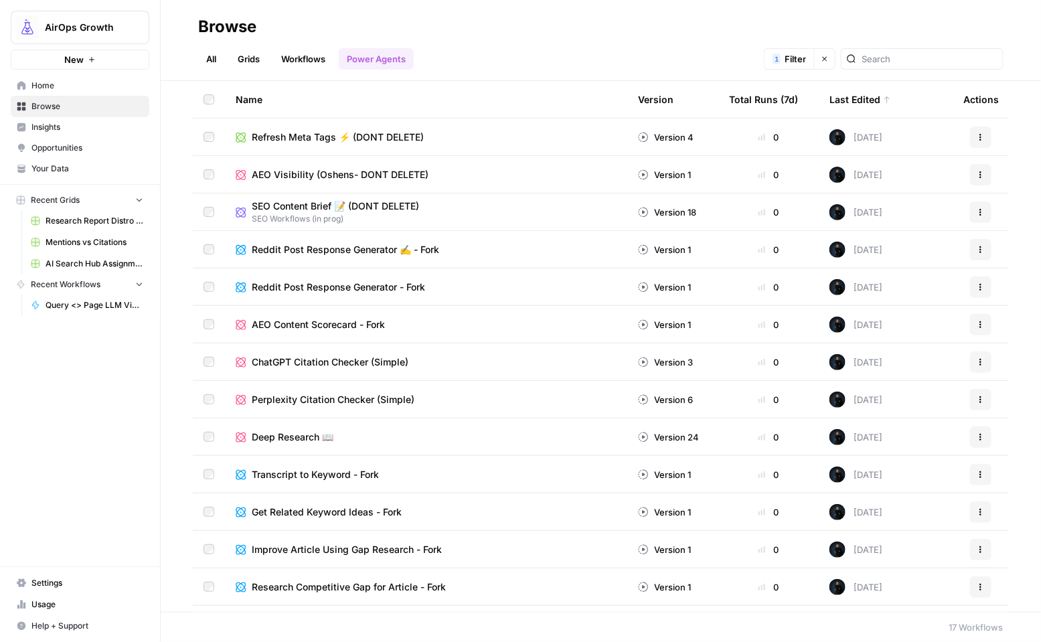
scroll to position [2, 0]
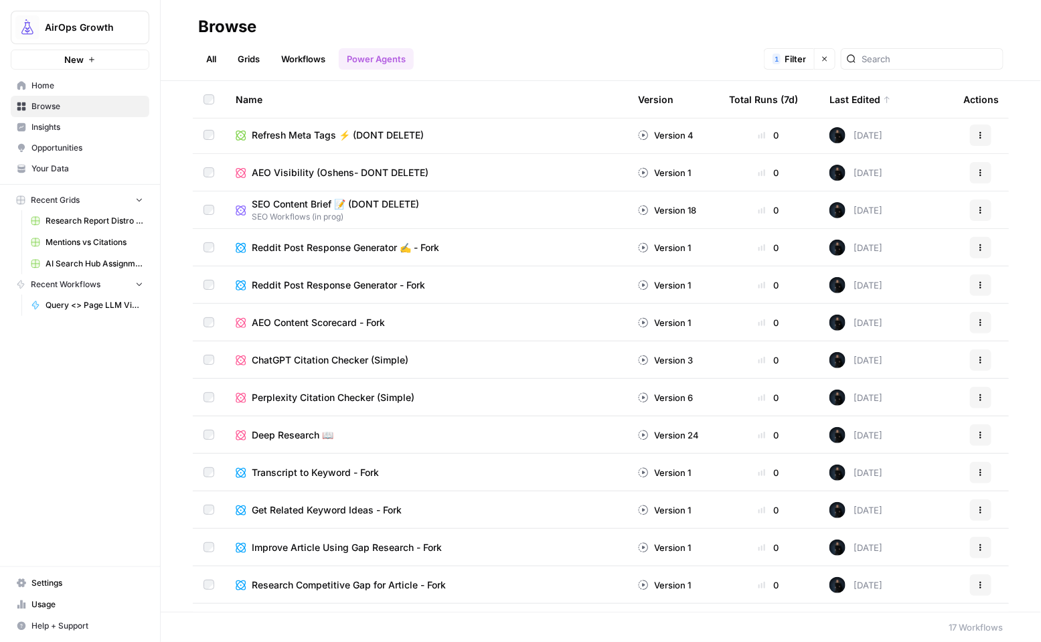
click at [488, 431] on div "Deep Research 📖" at bounding box center [426, 435] width 381 height 13
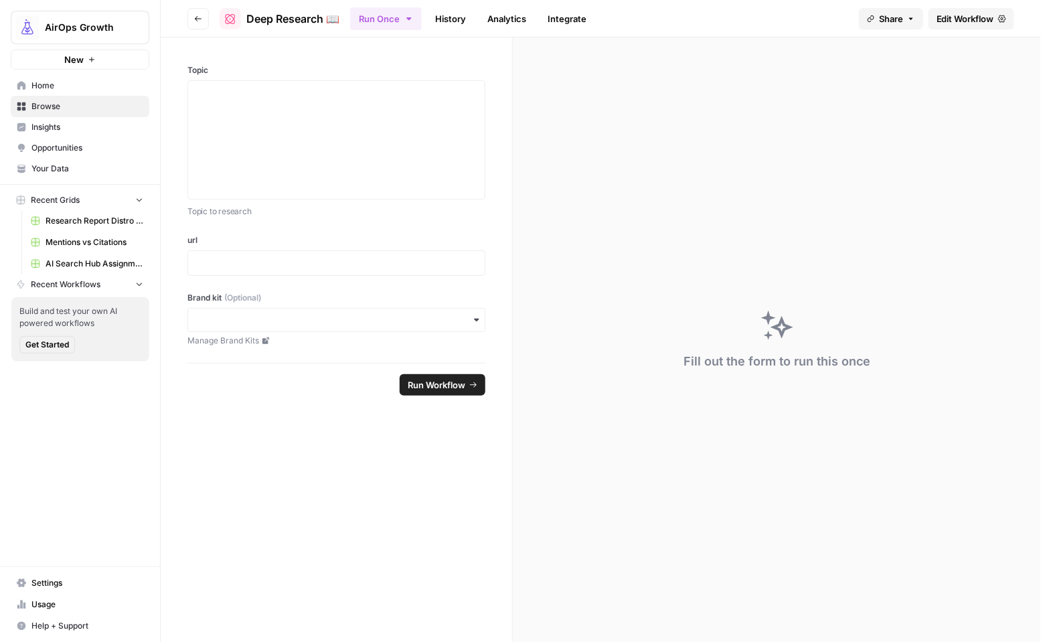
click at [984, 19] on span "Edit Workflow" at bounding box center [966, 18] width 58 height 13
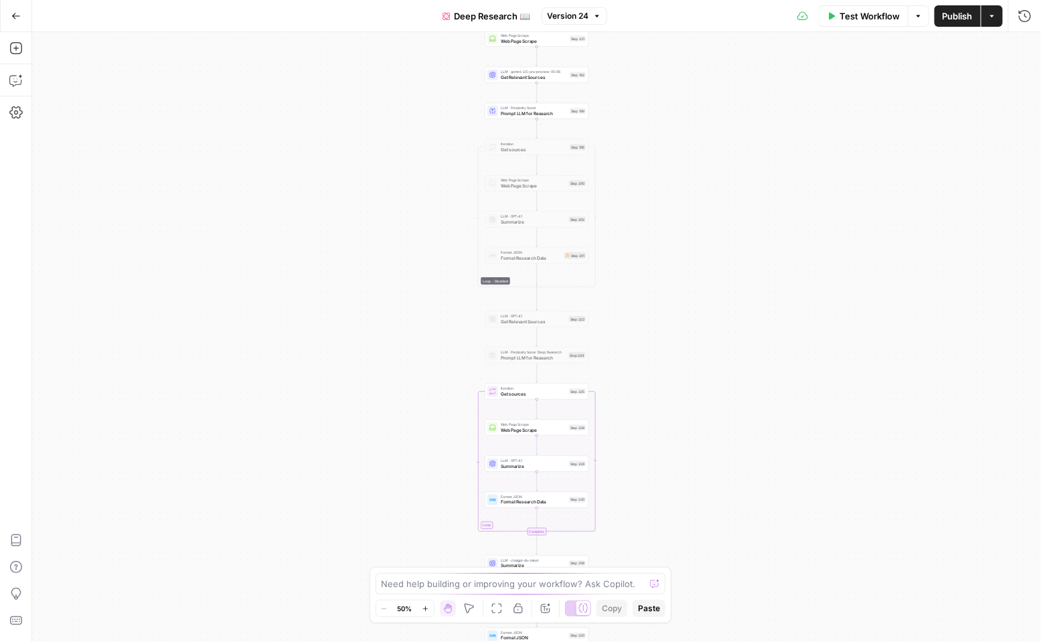
click at [523, 16] on span "Deep Research 📖" at bounding box center [493, 15] width 76 height 13
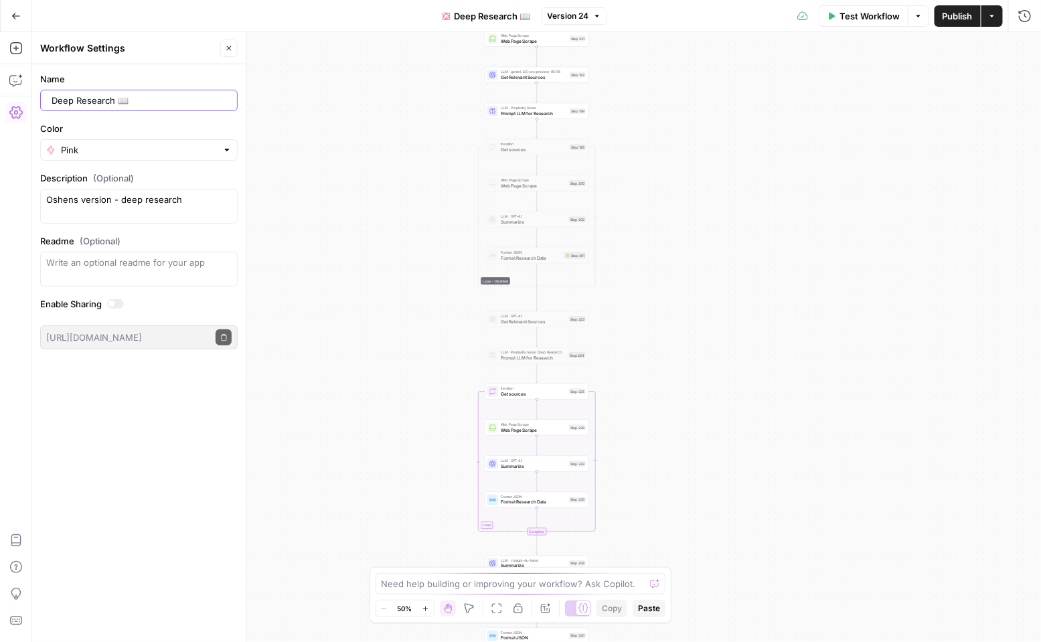
click at [179, 94] on input "Deep Research 📖" at bounding box center [142, 100] width 180 height 13
type input "Deep Research 📖 (DONT DELETE)"
click at [313, 96] on div "Workflow Set Inputs Inputs Web Page Scrape Web Page Scrape Step 231 LLM · gemin…" at bounding box center [536, 337] width 1009 height 610
click at [16, 19] on icon "button" at bounding box center [15, 15] width 9 height 9
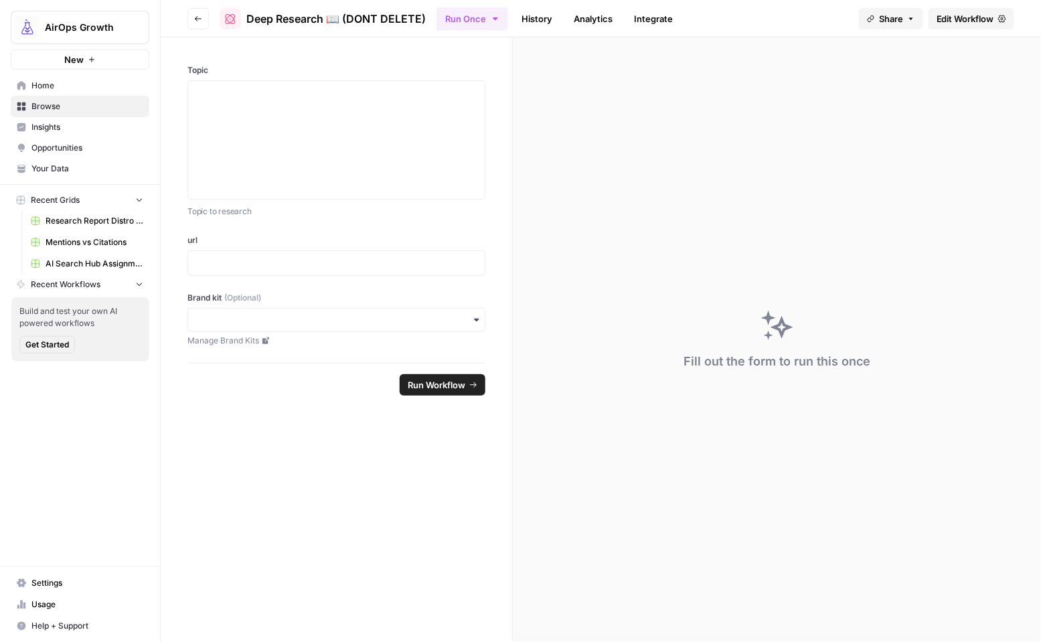
click at [195, 21] on icon "button" at bounding box center [198, 19] width 8 height 8
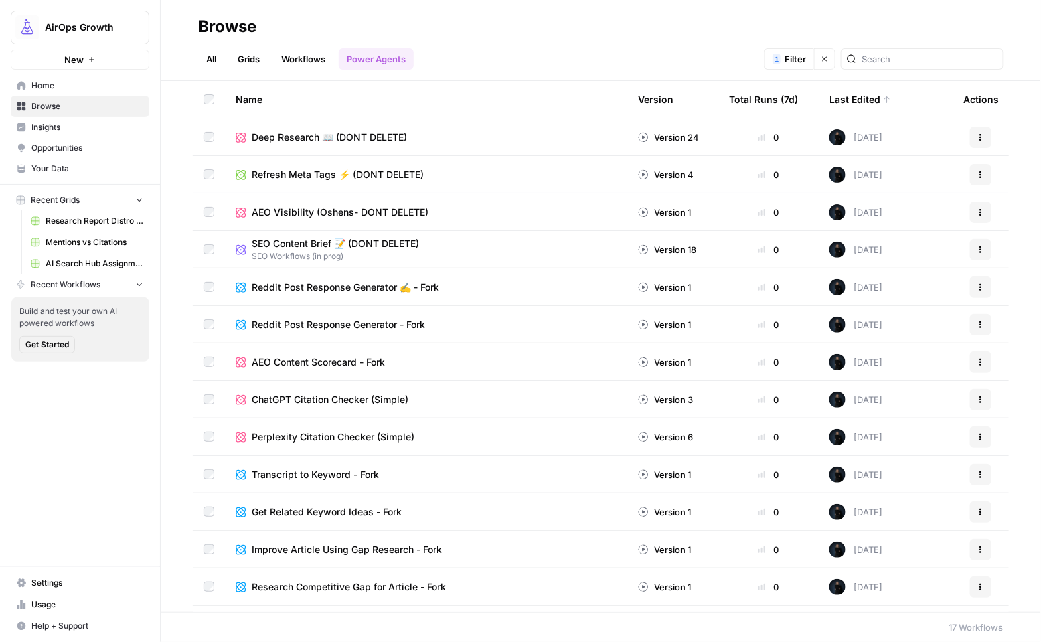
click at [439, 356] on div "AEO Content Scorecard - Fork" at bounding box center [426, 362] width 381 height 13
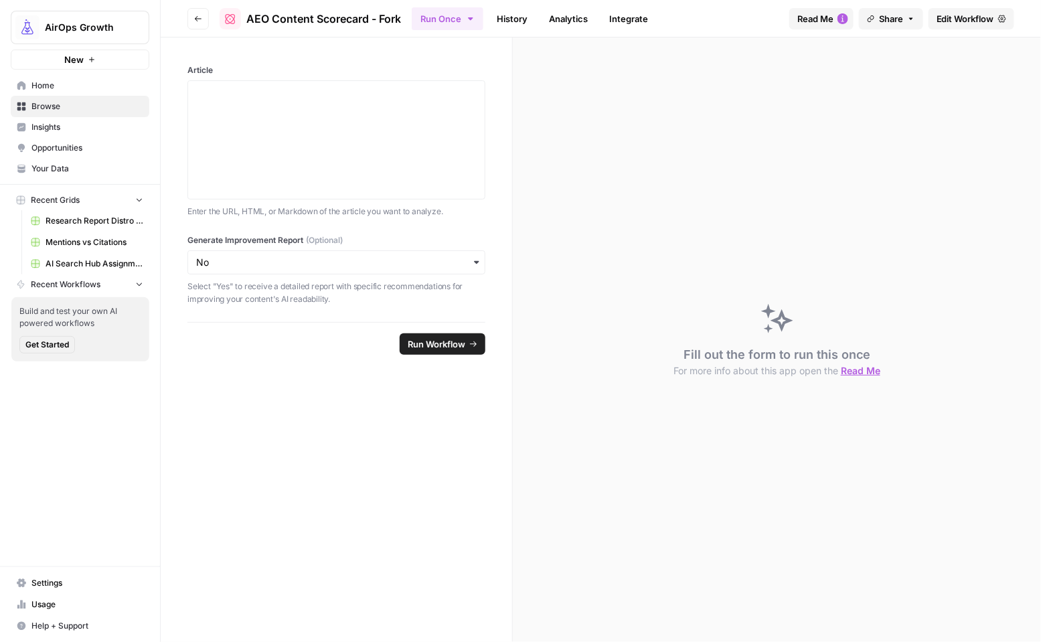
click at [819, 17] on span "Read Me" at bounding box center [815, 18] width 36 height 13
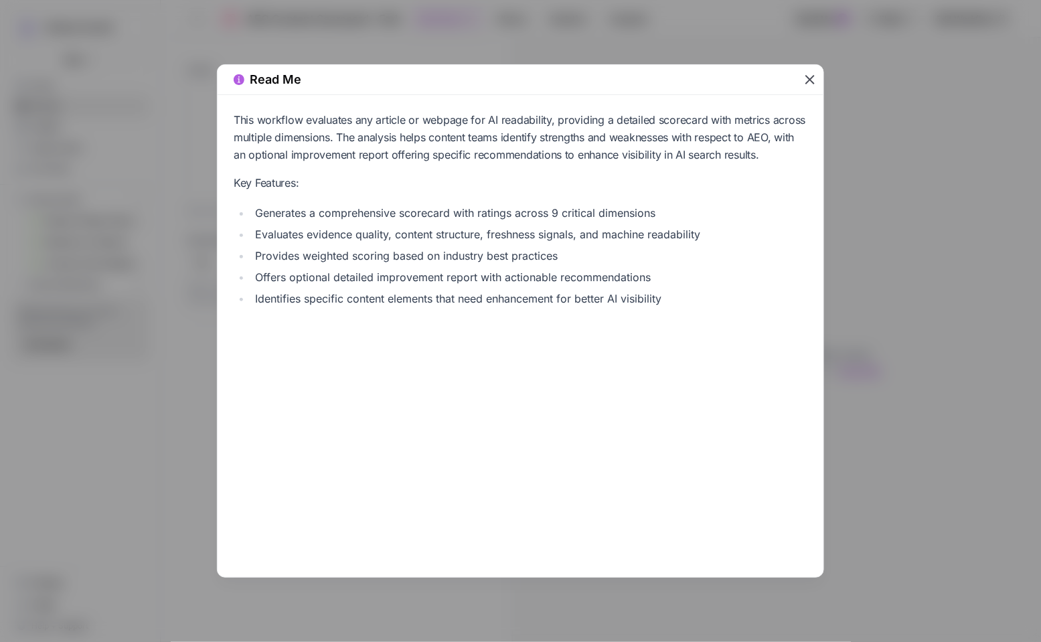
click at [803, 81] on icon "button" at bounding box center [810, 80] width 16 height 16
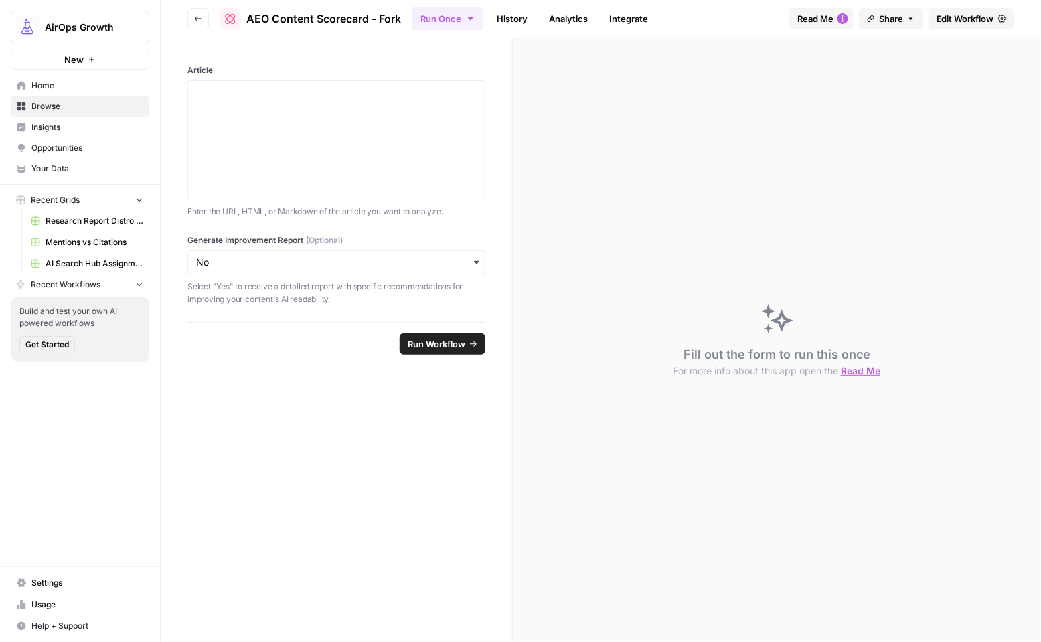
click at [203, 19] on button "Go back" at bounding box center [197, 18] width 21 height 21
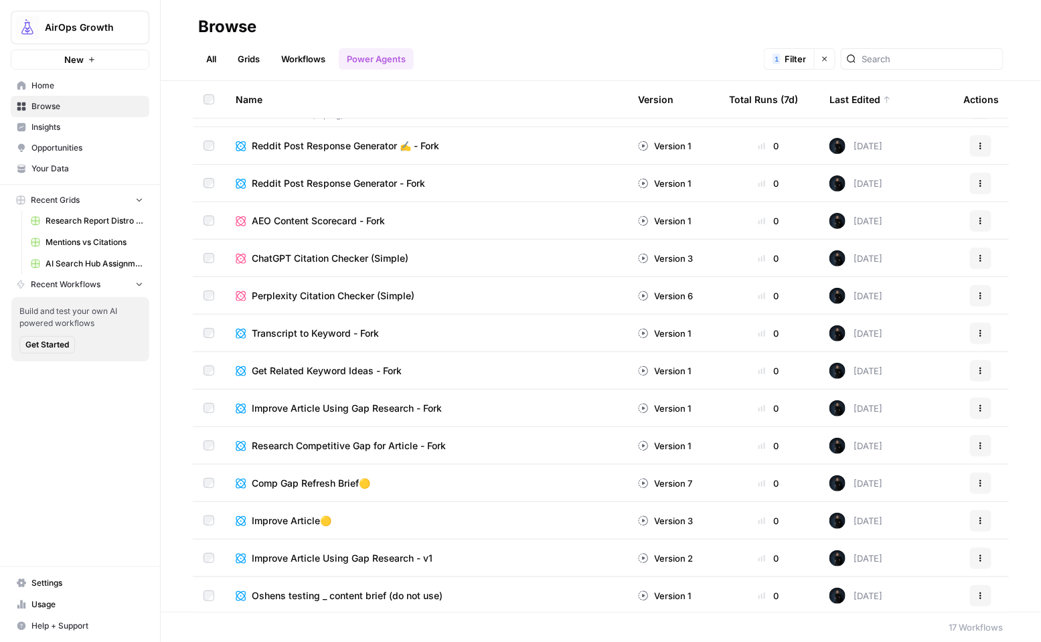
scroll to position [143, 0]
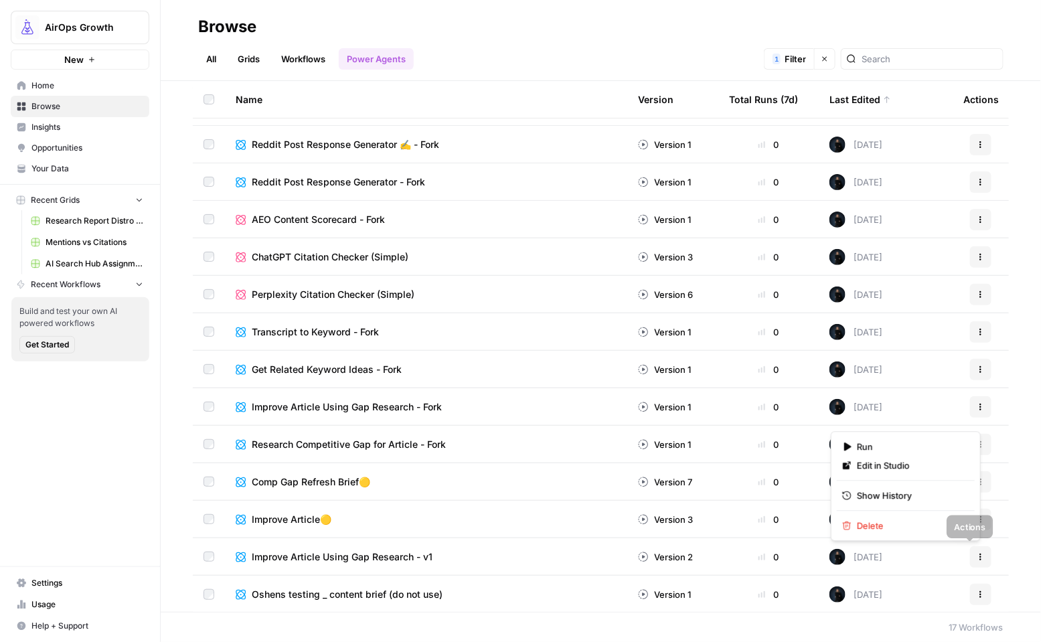
click at [977, 558] on icon "button" at bounding box center [981, 557] width 8 height 8
click at [901, 527] on span "Delete" at bounding box center [910, 525] width 107 height 13
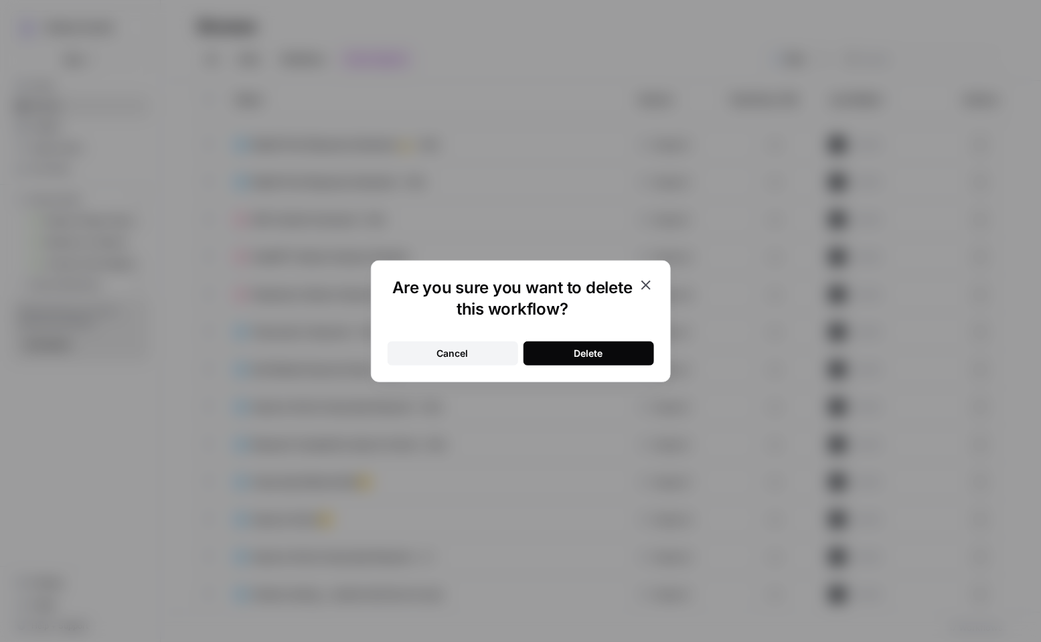
click at [564, 341] on button "Delete" at bounding box center [589, 353] width 131 height 24
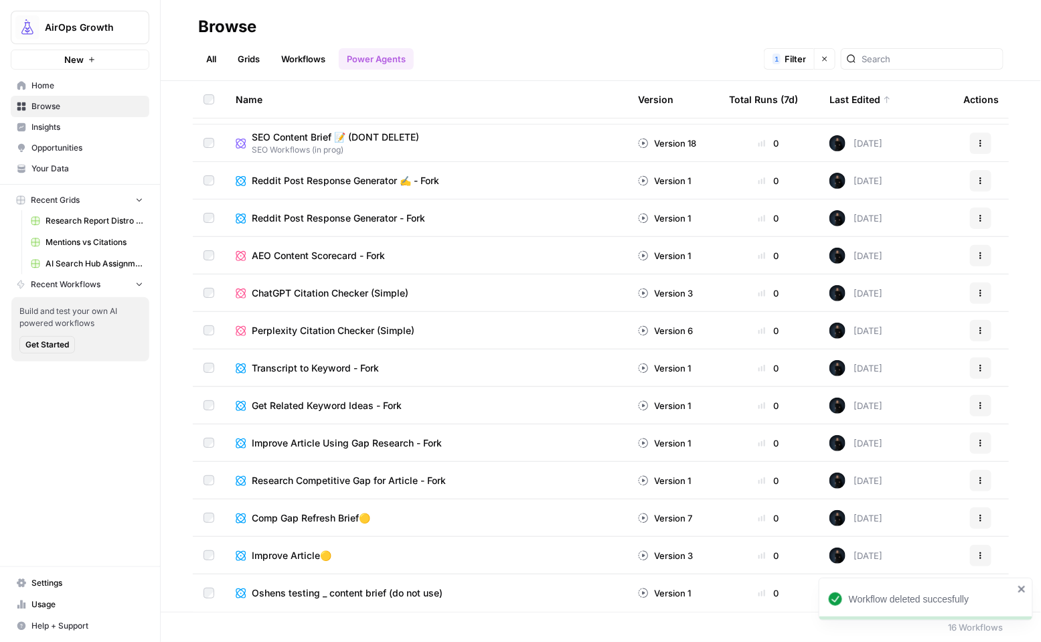
scroll to position [106, 0]
click at [976, 441] on button "Actions" at bounding box center [980, 443] width 21 height 21
click at [893, 554] on span "Delete" at bounding box center [910, 553] width 107 height 13
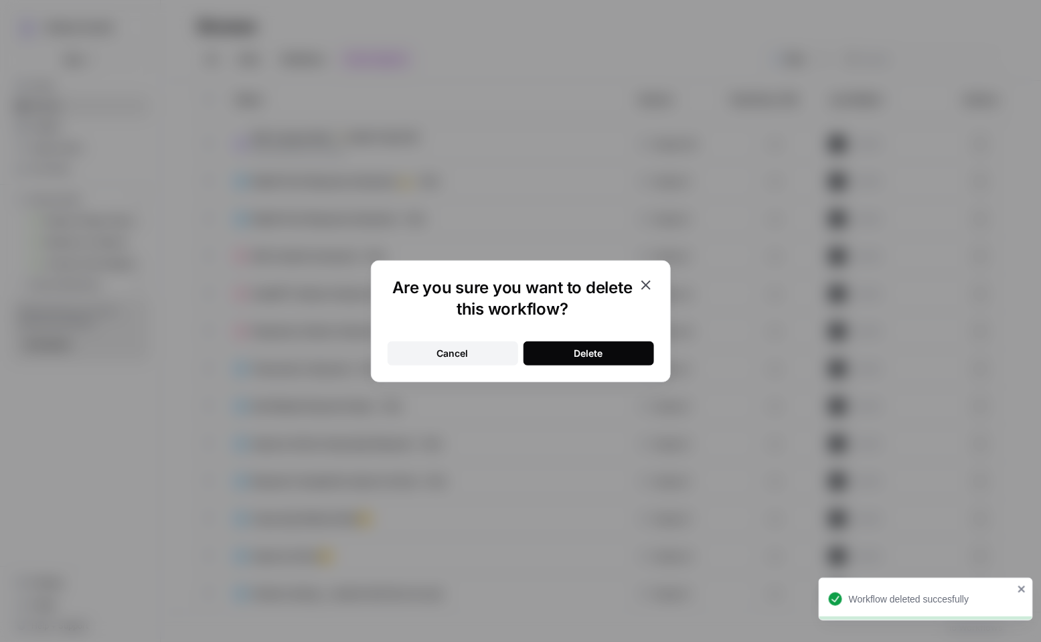
click at [615, 355] on button "Delete" at bounding box center [589, 353] width 131 height 24
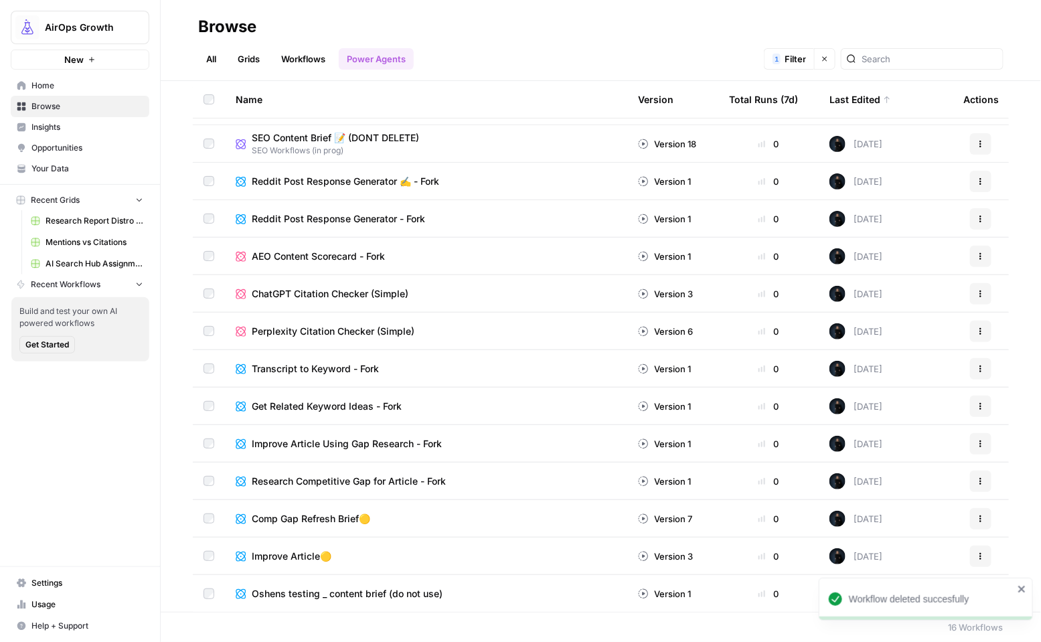
scroll to position [68, 0]
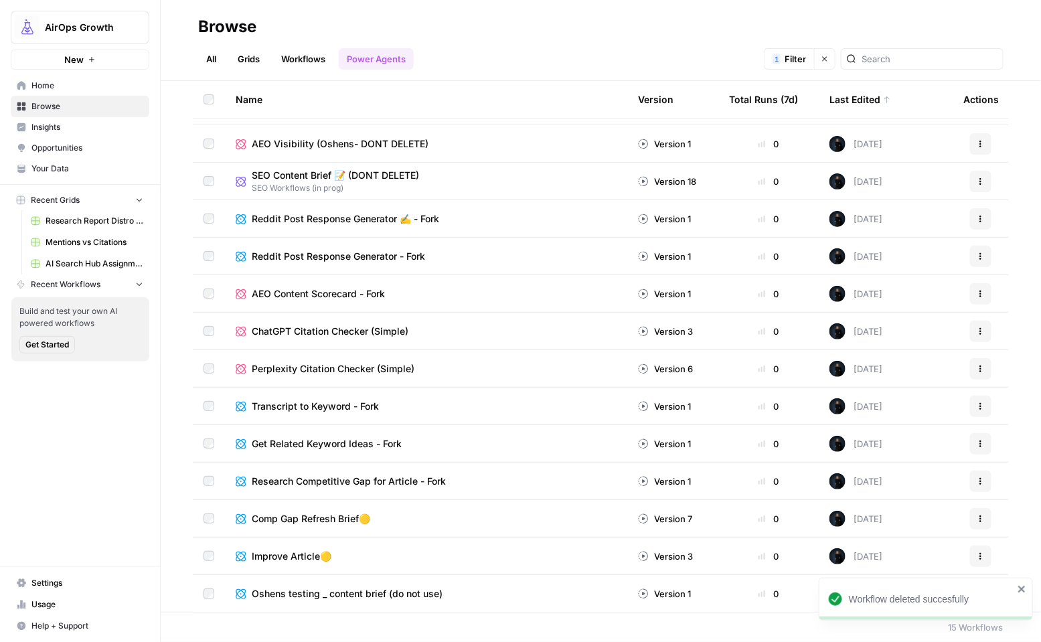
click at [970, 479] on button "Actions" at bounding box center [980, 481] width 21 height 21
click at [1010, 509] on div "Name Version Total Runs (7d) Last Edited Actions Deep Research 📖 (DONT DELETE) …" at bounding box center [601, 346] width 880 height 531
click at [975, 481] on button "Actions" at bounding box center [980, 481] width 21 height 21
click at [887, 590] on span "Delete" at bounding box center [910, 591] width 107 height 13
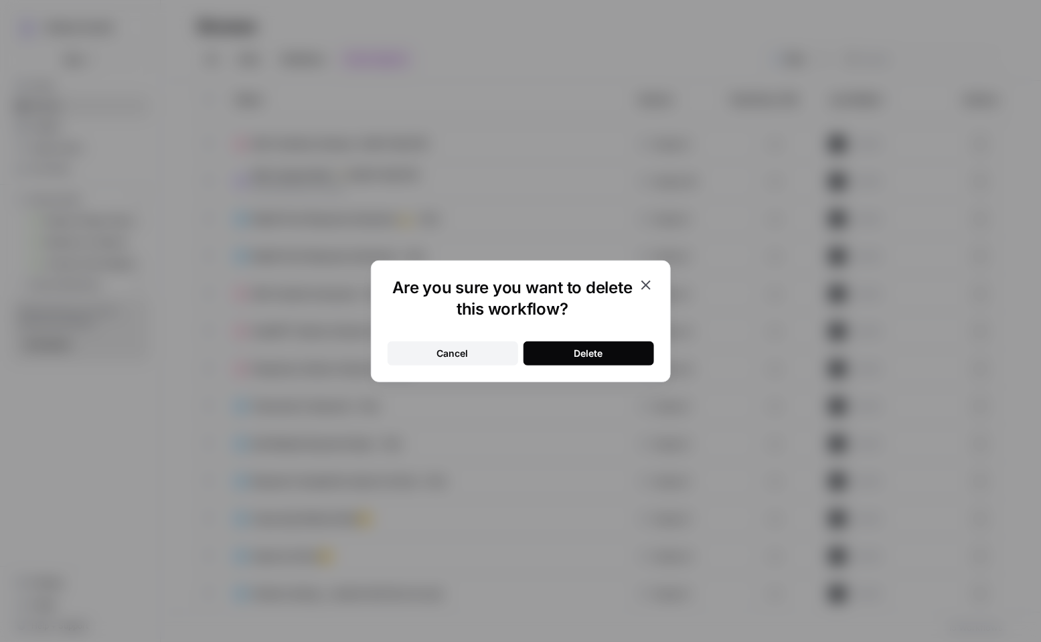
click at [612, 362] on button "Delete" at bounding box center [589, 353] width 131 height 24
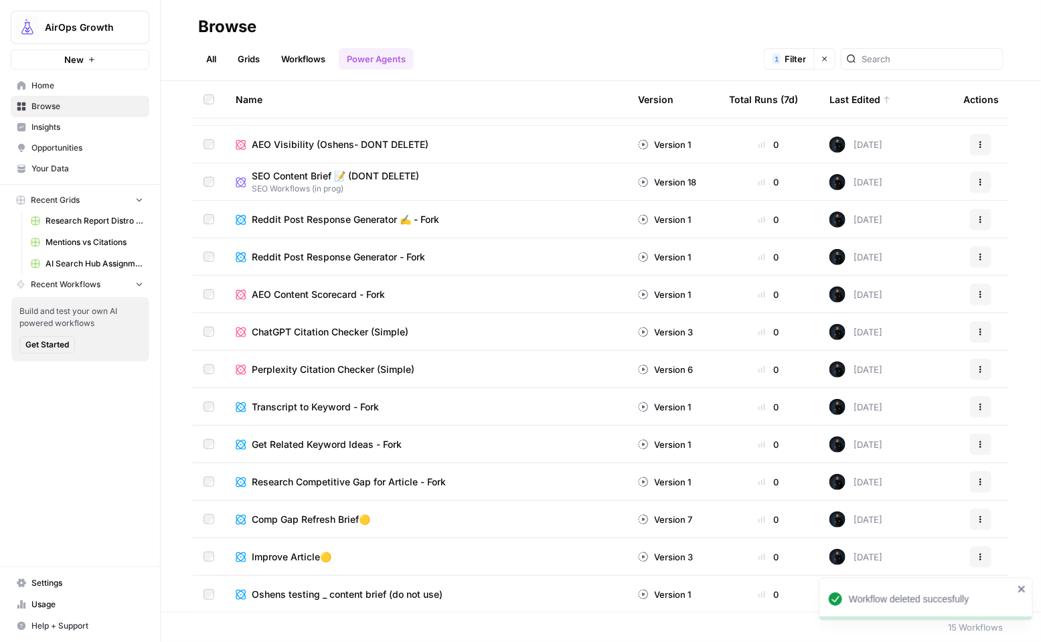
scroll to position [31, 0]
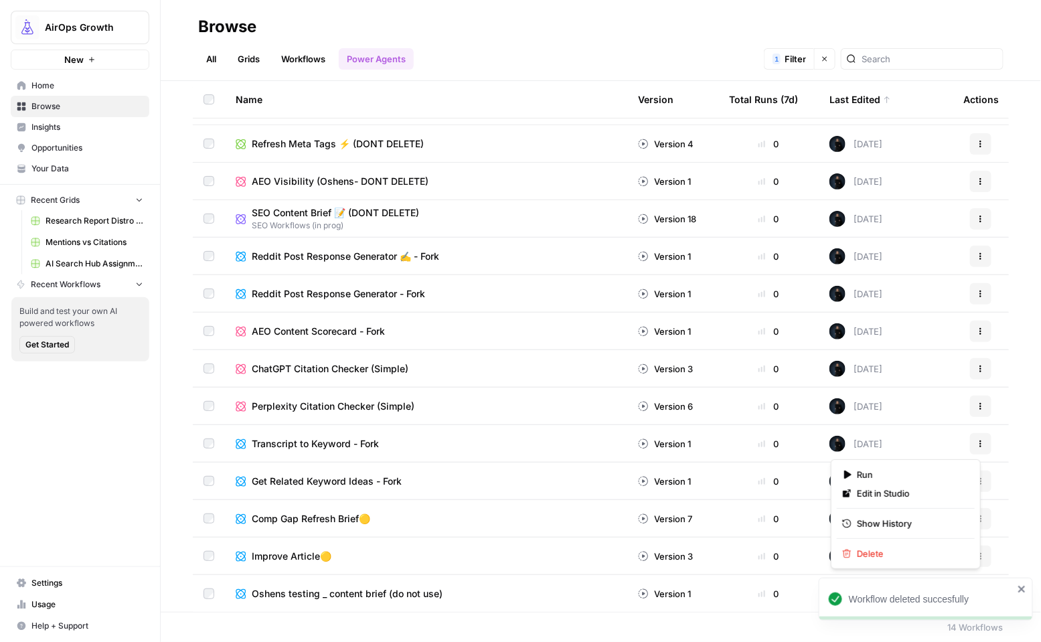
click at [977, 444] on icon "button" at bounding box center [981, 444] width 8 height 8
click at [854, 556] on div "Delete" at bounding box center [905, 553] width 127 height 13
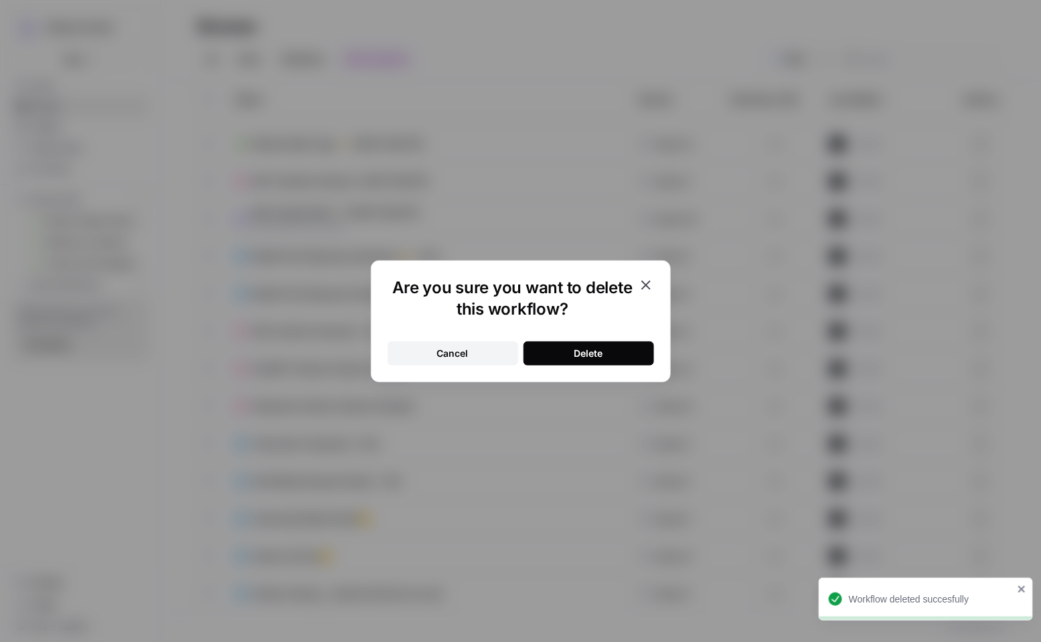
click at [599, 343] on button "Delete" at bounding box center [589, 353] width 131 height 24
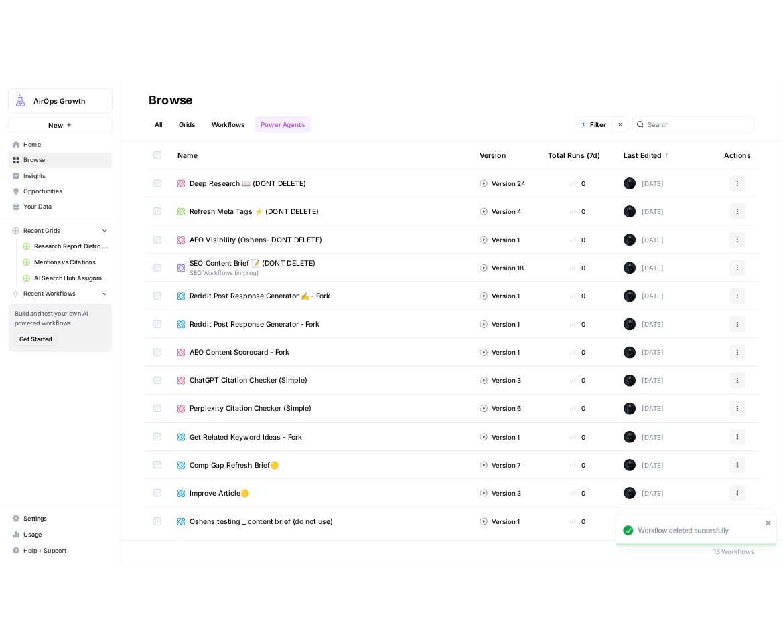
scroll to position [0, 0]
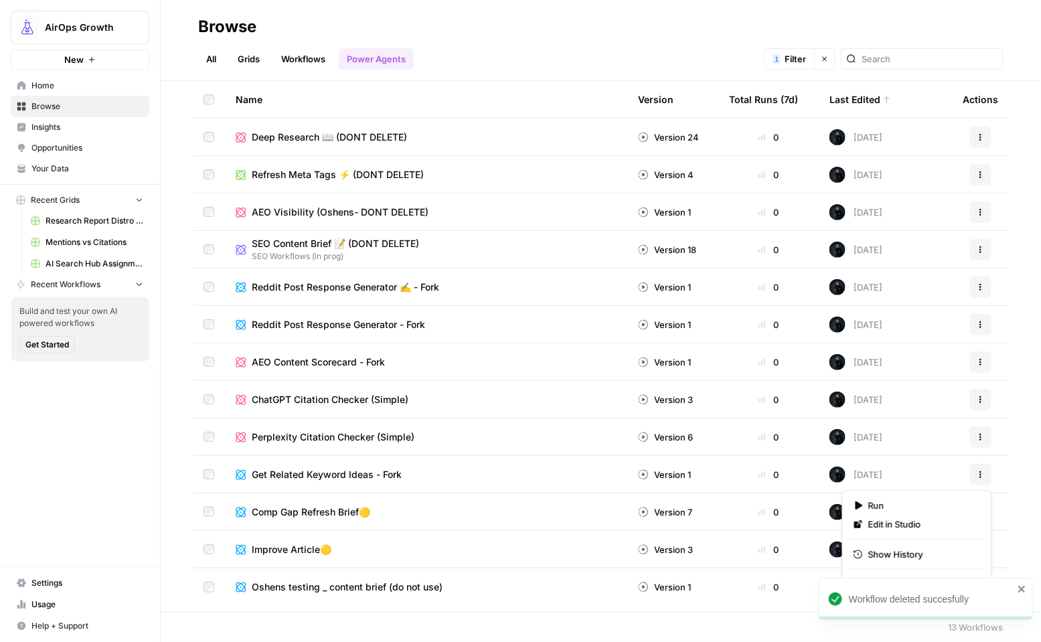
drag, startPoint x: 984, startPoint y: 469, endPoint x: 978, endPoint y: 472, distance: 7.5
click at [984, 469] on button "Actions" at bounding box center [980, 474] width 21 height 21
drag, startPoint x: 1024, startPoint y: 495, endPoint x: 995, endPoint y: 479, distance: 33.6
click at [1023, 494] on div "Name Version Total Runs (7d) Last Edited Actions Deep Research 📖 (DONT DELETE) …" at bounding box center [601, 346] width 880 height 531
click at [982, 473] on icon "button" at bounding box center [981, 475] width 8 height 8
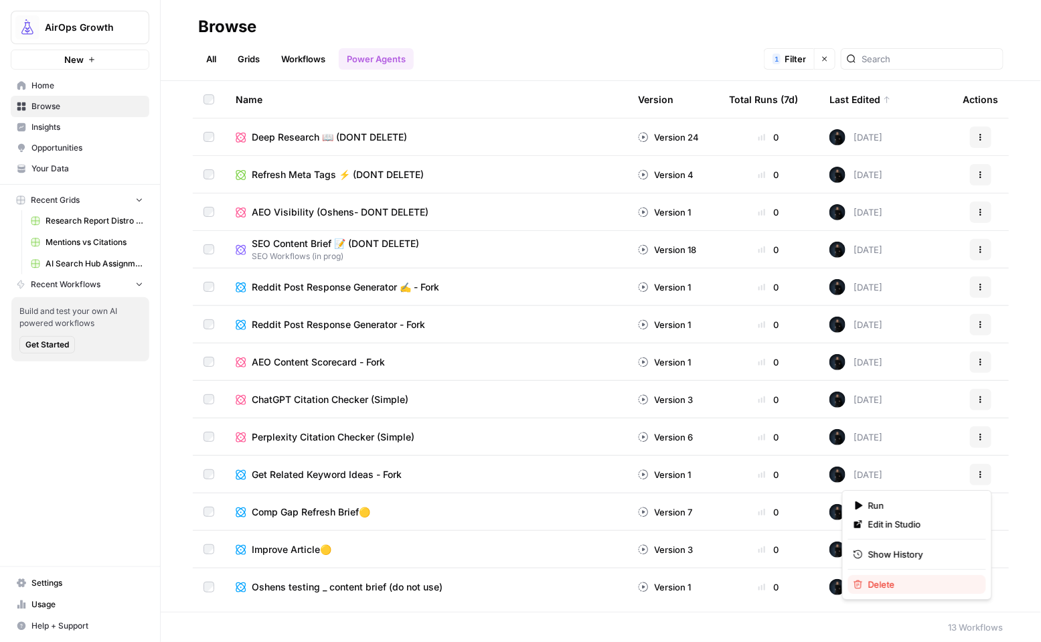
click at [867, 575] on button "Delete" at bounding box center [917, 584] width 138 height 19
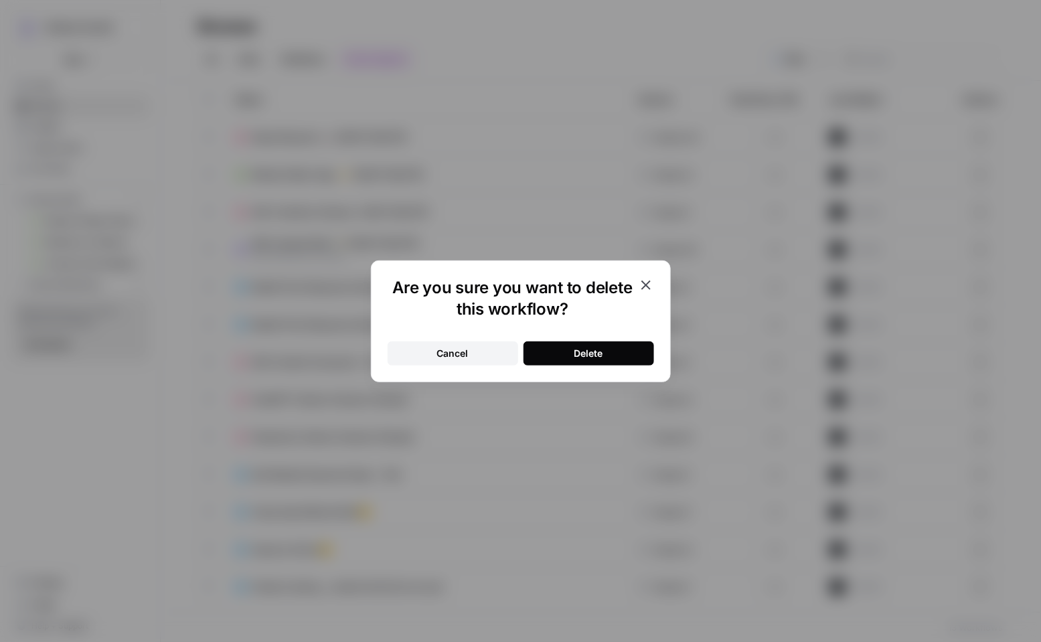
click at [631, 354] on button "Delete" at bounding box center [589, 353] width 131 height 24
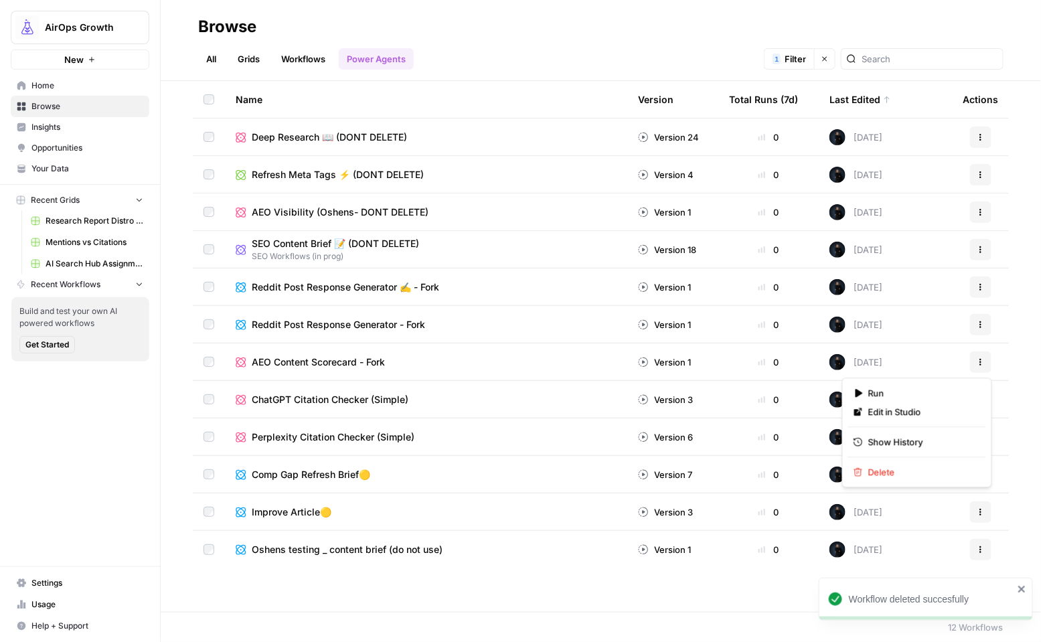
click at [973, 355] on button "Actions" at bounding box center [980, 362] width 21 height 21
click at [886, 467] on span "Delete" at bounding box center [921, 471] width 107 height 13
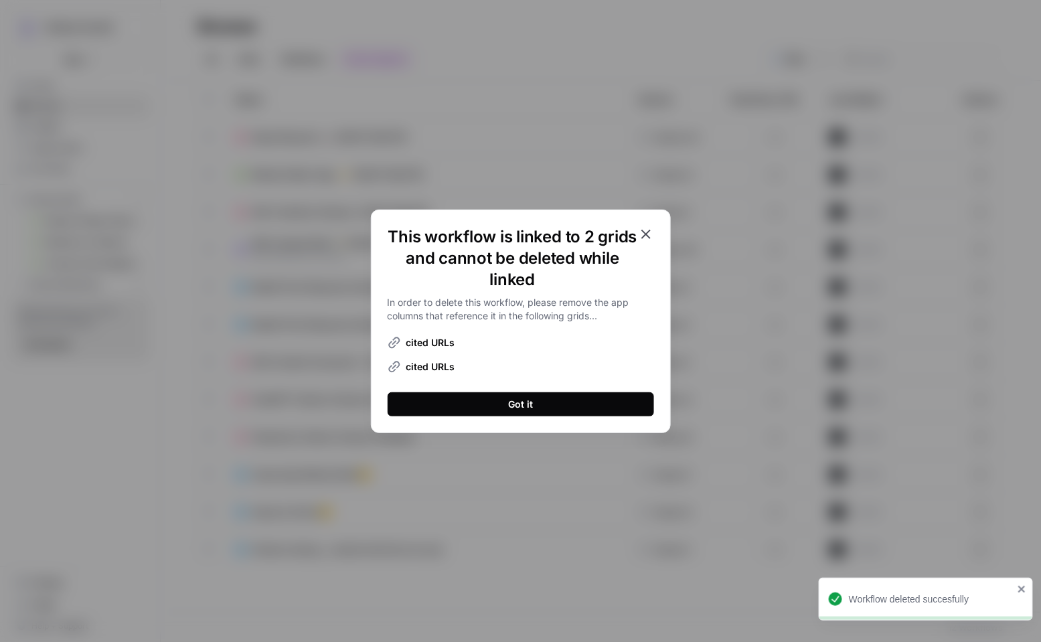
click at [649, 232] on icon "button" at bounding box center [646, 234] width 16 height 16
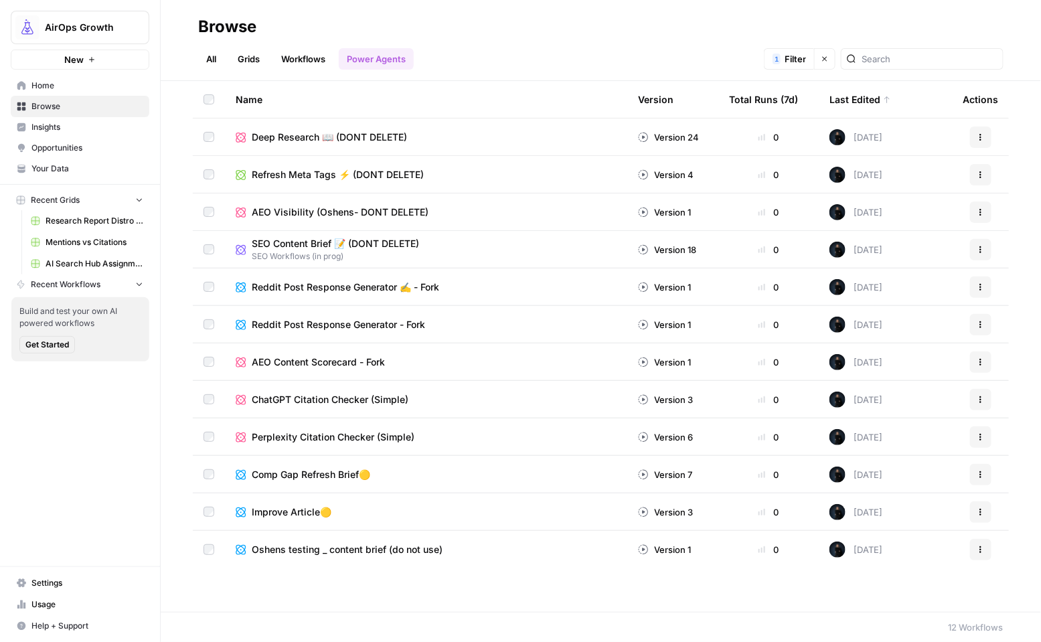
click at [292, 366] on span "AEO Content Scorecard - Fork" at bounding box center [318, 362] width 133 height 13
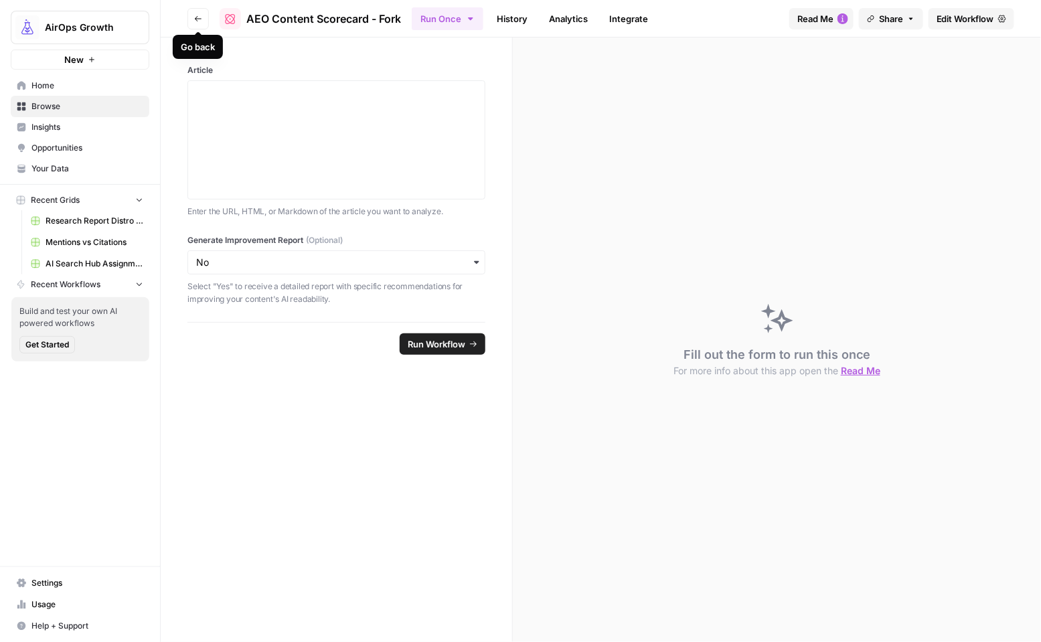
click at [201, 22] on icon "button" at bounding box center [198, 19] width 8 height 8
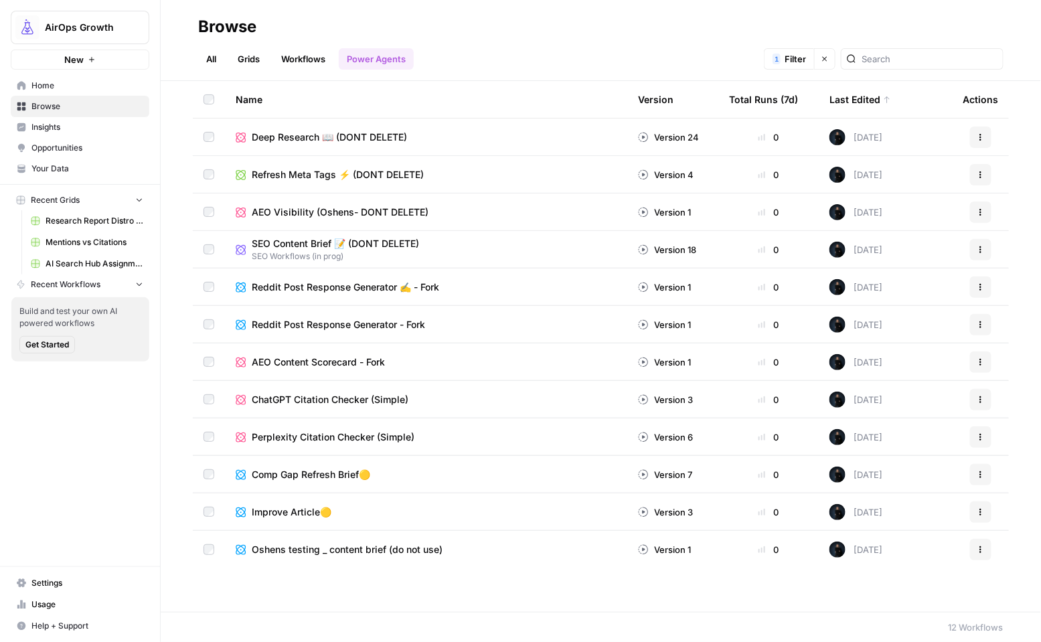
click at [984, 512] on icon "button" at bounding box center [981, 512] width 8 height 8
click at [122, 517] on div "AirOps Growth New Home Browse Insights Opportunities Your Data Recent Grids Res…" at bounding box center [80, 321] width 160 height 642
click at [68, 60] on span "New" at bounding box center [73, 59] width 19 height 13
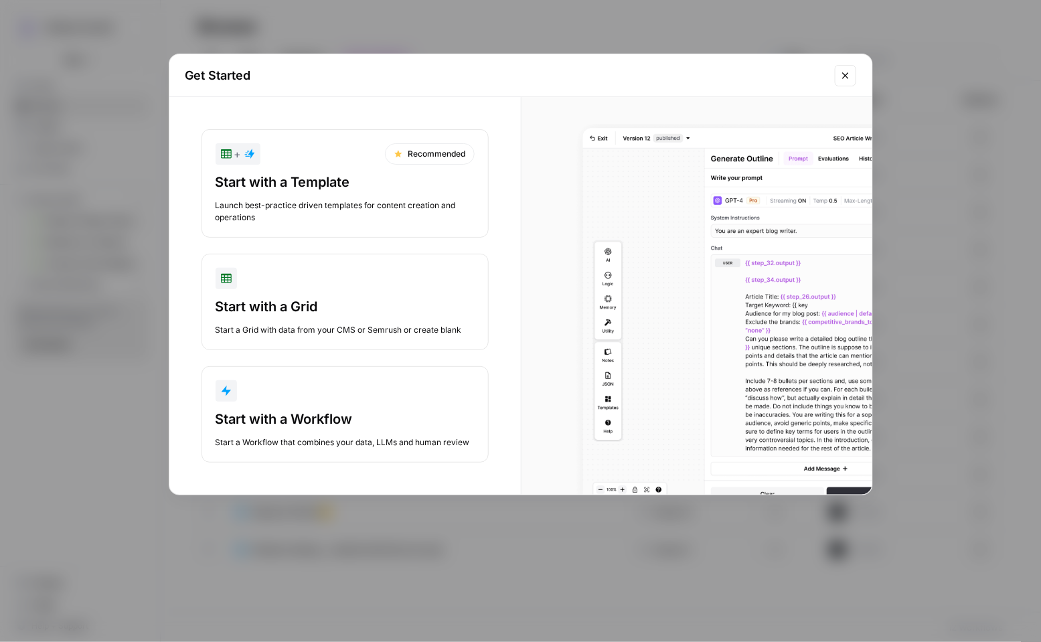
click at [339, 427] on div "Start with a Workflow Start a Workflow that combines your data, LLMs and human …" at bounding box center [345, 429] width 259 height 39
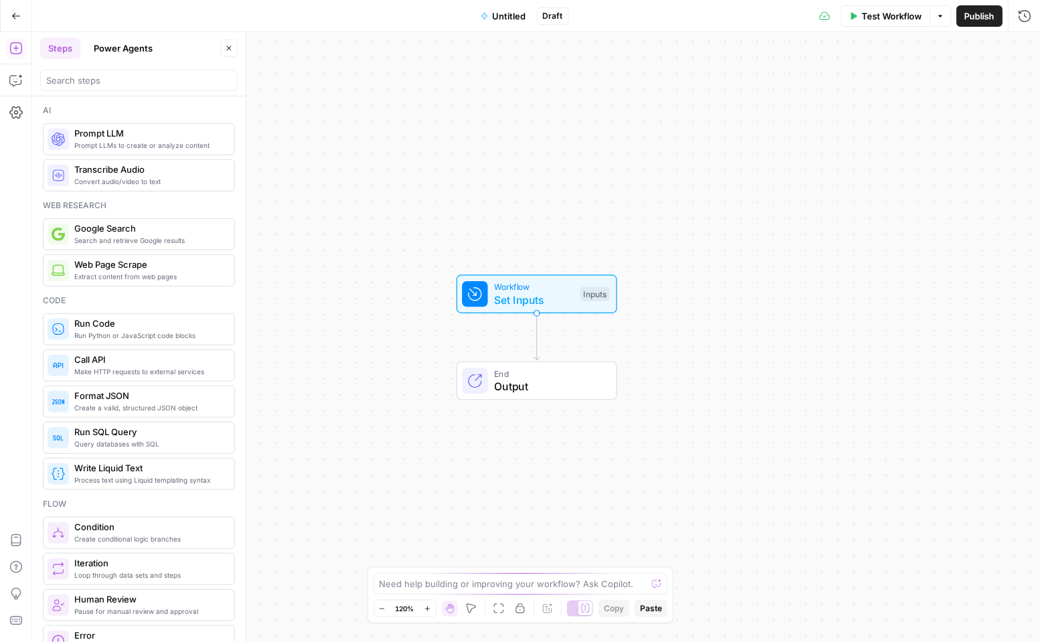
drag, startPoint x: 136, startPoint y: 45, endPoint x: 135, endPoint y: 53, distance: 8.1
click at [135, 45] on button "Power Agents" at bounding box center [123, 47] width 75 height 21
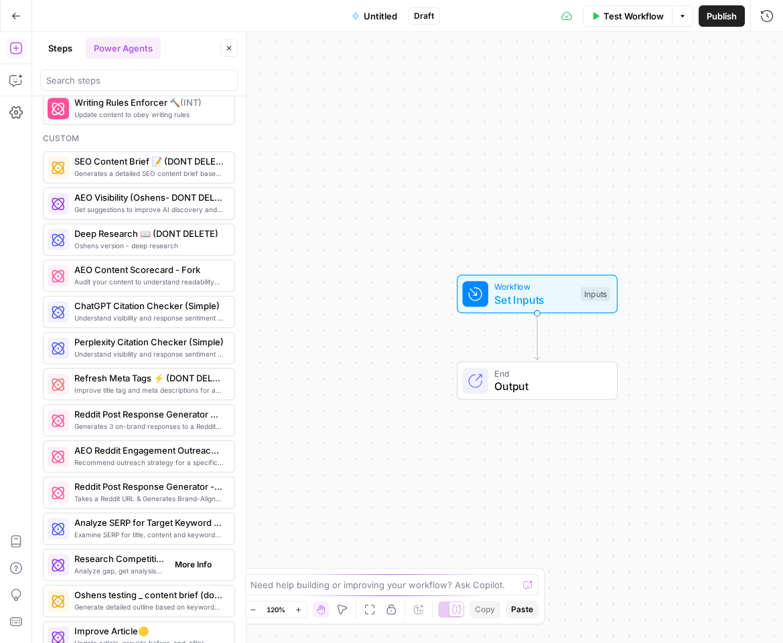
scroll to position [2153, 0]
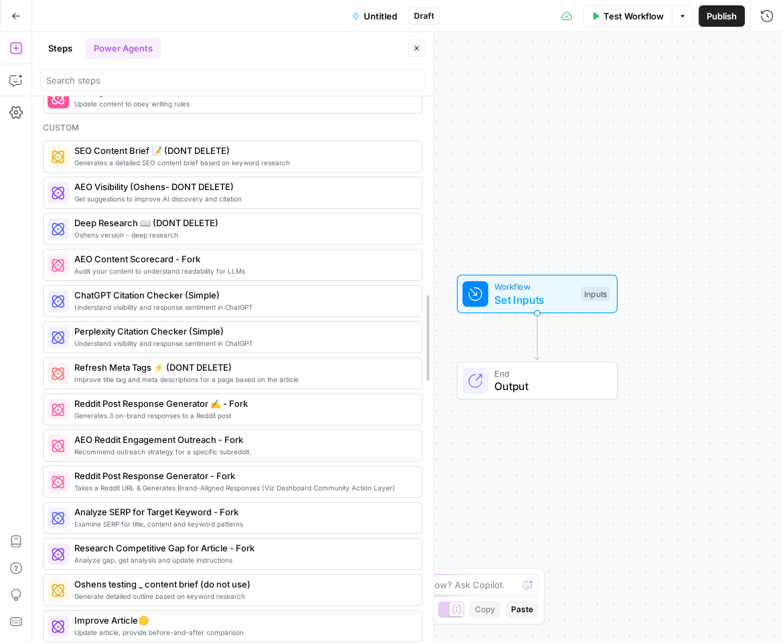
drag, startPoint x: 242, startPoint y: 429, endPoint x: 668, endPoint y: 443, distance: 426.7
click at [670, 442] on body "AirOps Growth New Home Browse Insights Opportunities Your Data Recent Grids Res…" at bounding box center [391, 321] width 783 height 643
click at [371, 621] on span "More Info" at bounding box center [380, 627] width 37 height 12
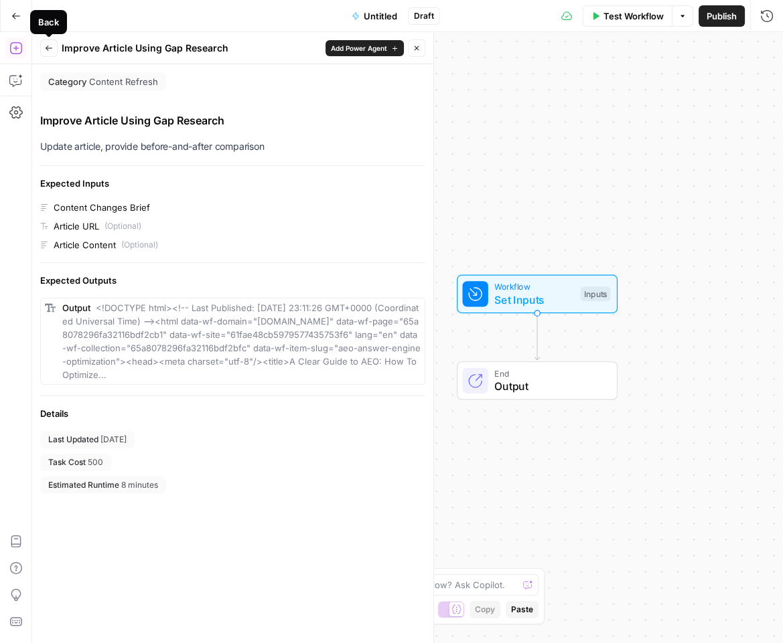
drag, startPoint x: 43, startPoint y: 50, endPoint x: 45, endPoint y: 61, distance: 10.9
click at [43, 51] on button "Back" at bounding box center [48, 48] width 17 height 17
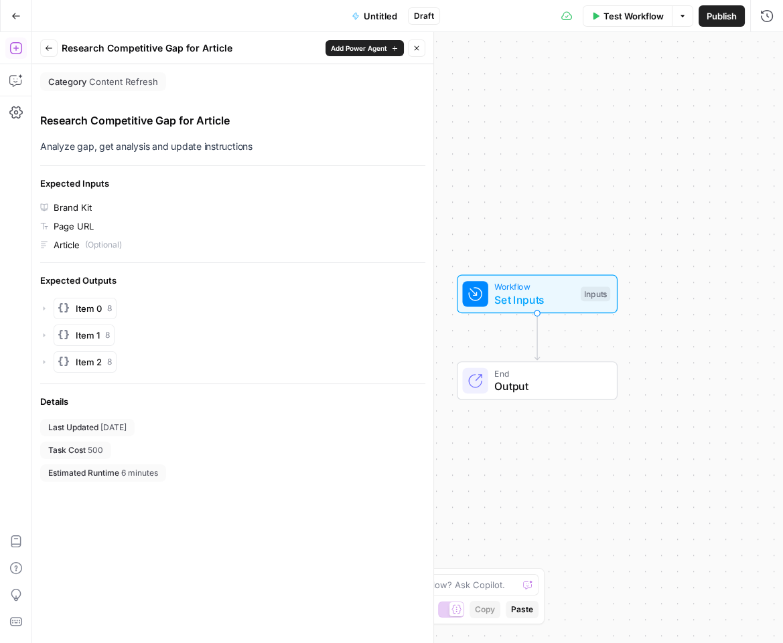
click at [50, 46] on icon "button" at bounding box center [49, 48] width 8 height 8
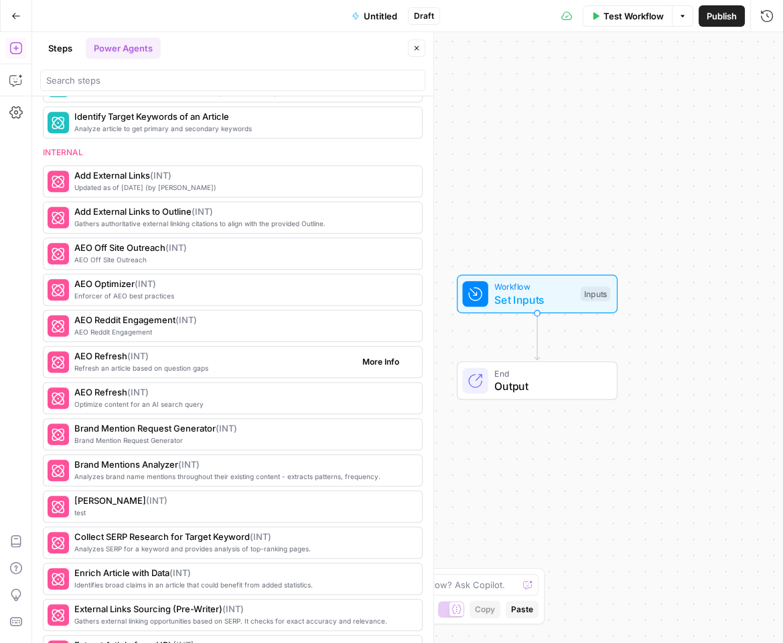
scroll to position [947, 0]
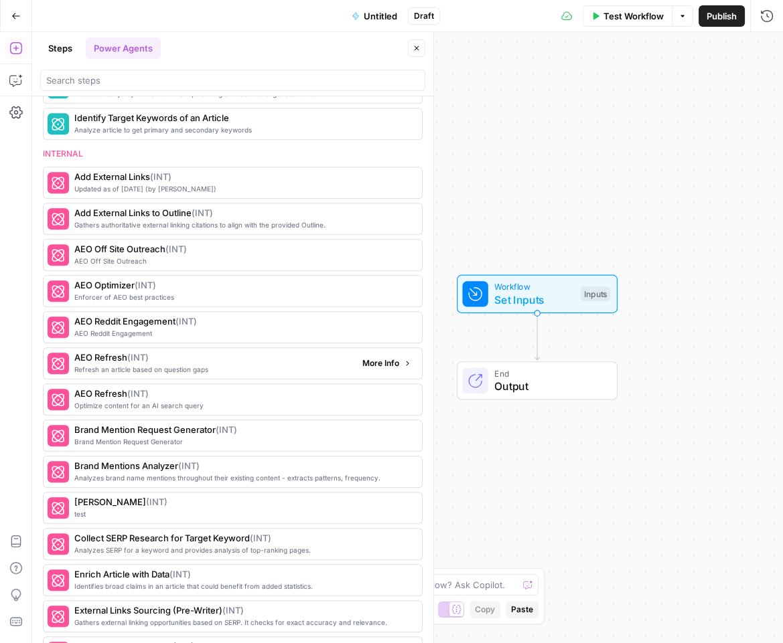
click at [379, 358] on span "More Info" at bounding box center [380, 364] width 37 height 12
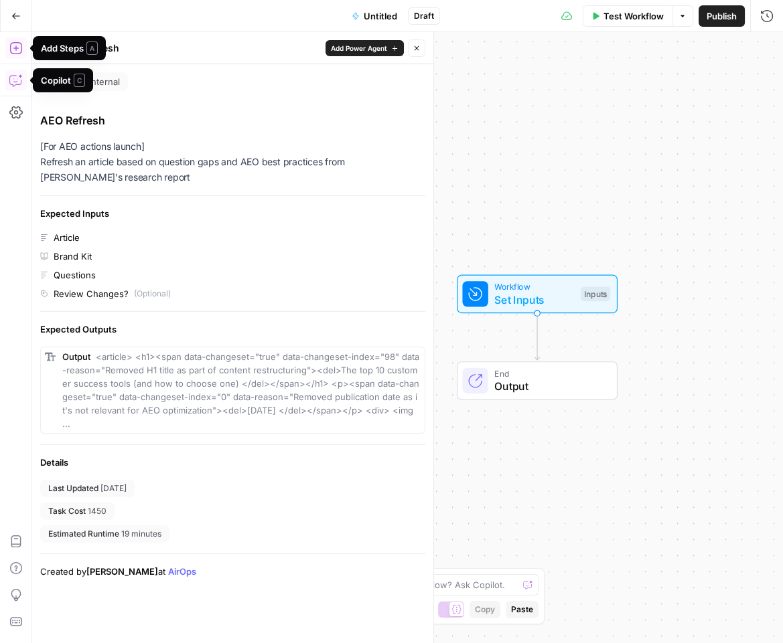
click at [58, 42] on div "Add Steps A" at bounding box center [69, 48] width 57 height 13
click at [43, 42] on button "Back" at bounding box center [48, 48] width 17 height 17
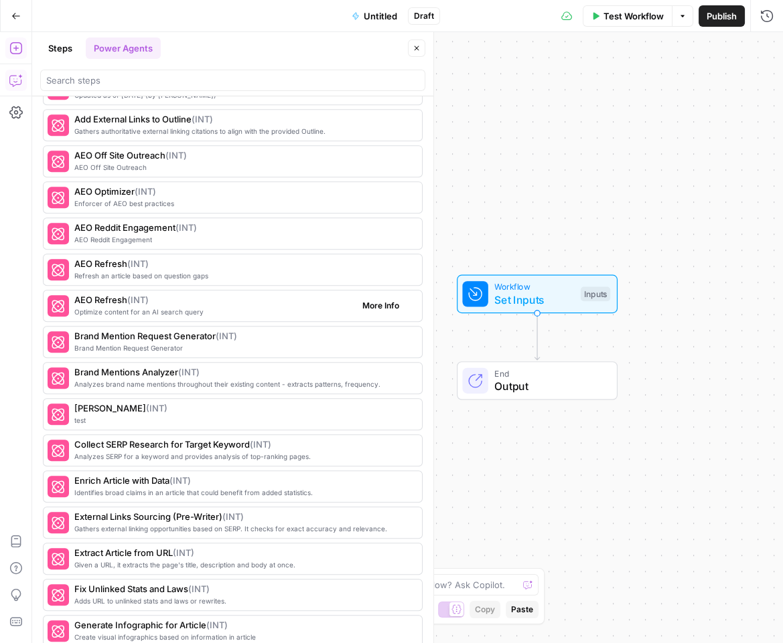
scroll to position [1046, 0]
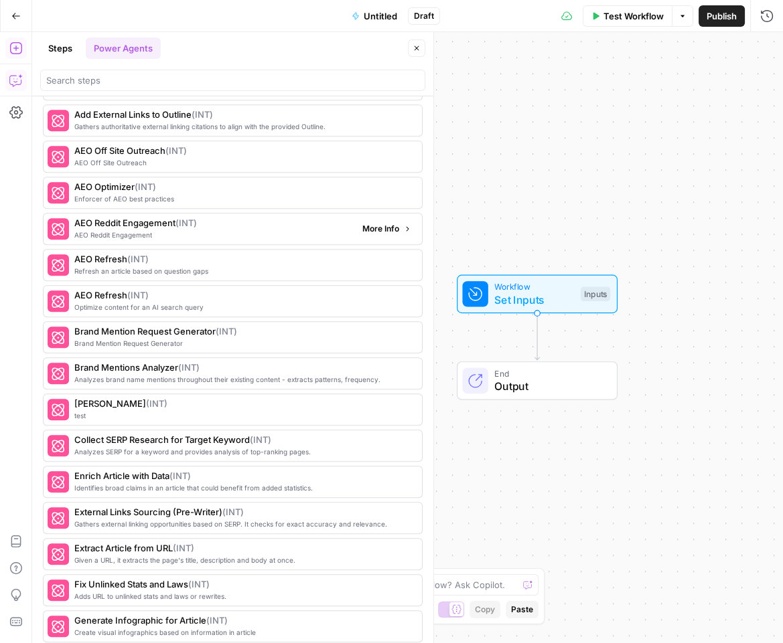
click at [374, 220] on button "More Info" at bounding box center [387, 228] width 60 height 17
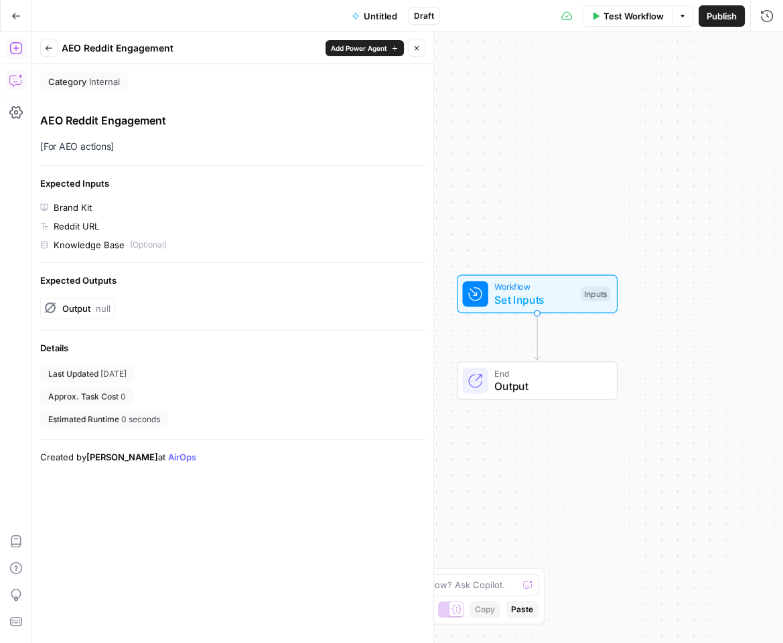
click at [46, 50] on icon "button" at bounding box center [49, 48] width 8 height 8
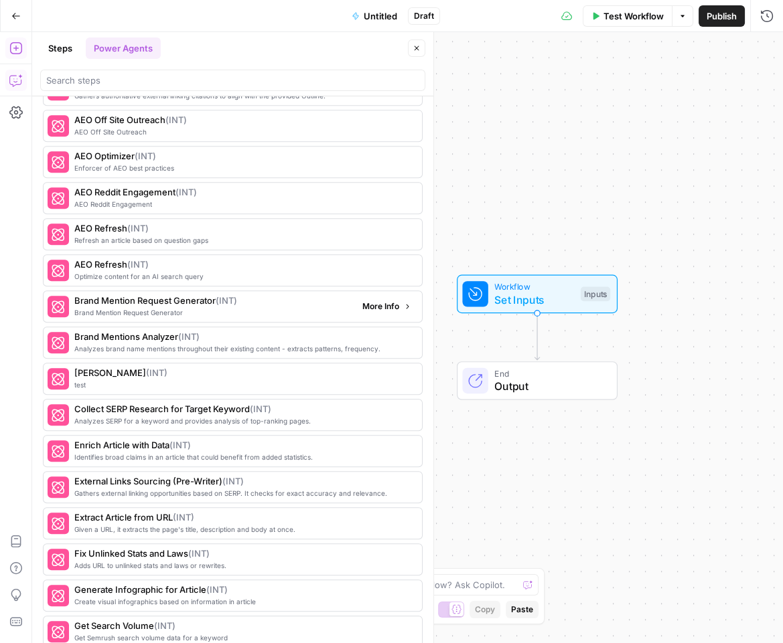
scroll to position [1088, 0]
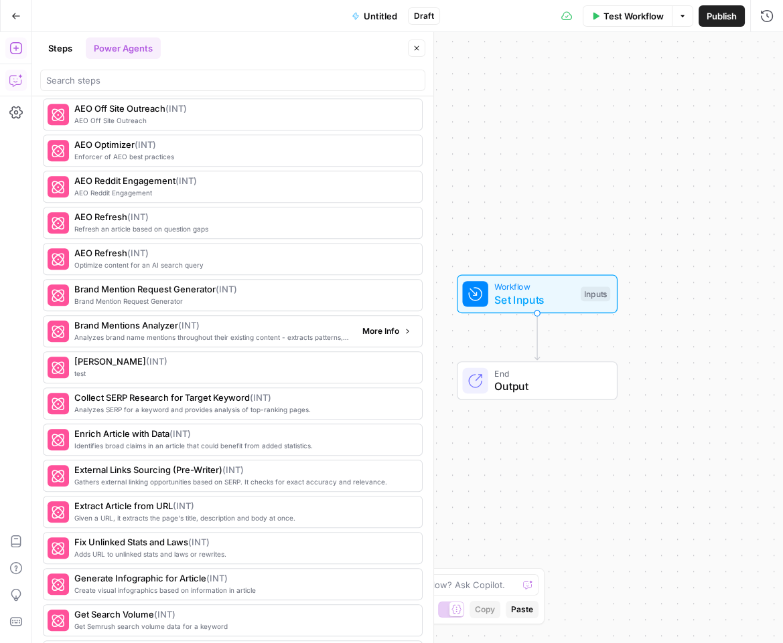
click at [363, 325] on span "More Info" at bounding box center [380, 331] width 37 height 12
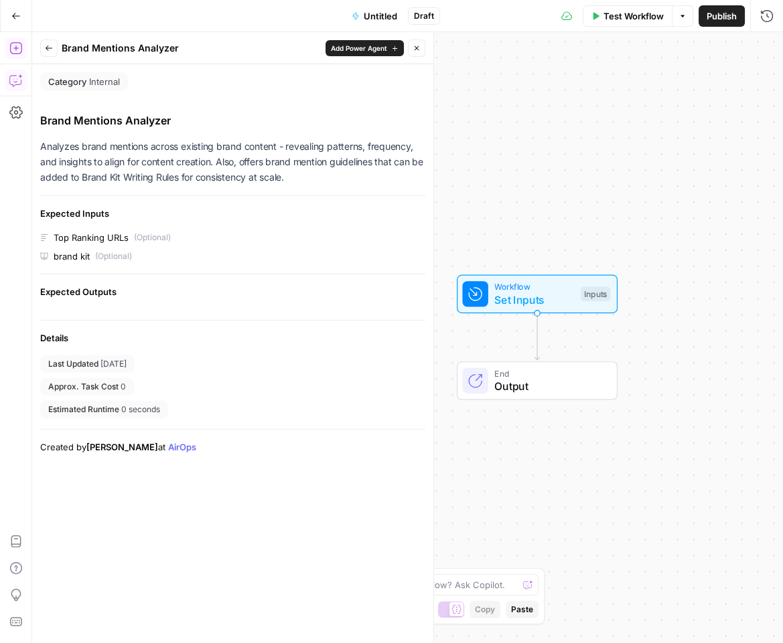
click at [48, 42] on button "Back" at bounding box center [48, 48] width 17 height 17
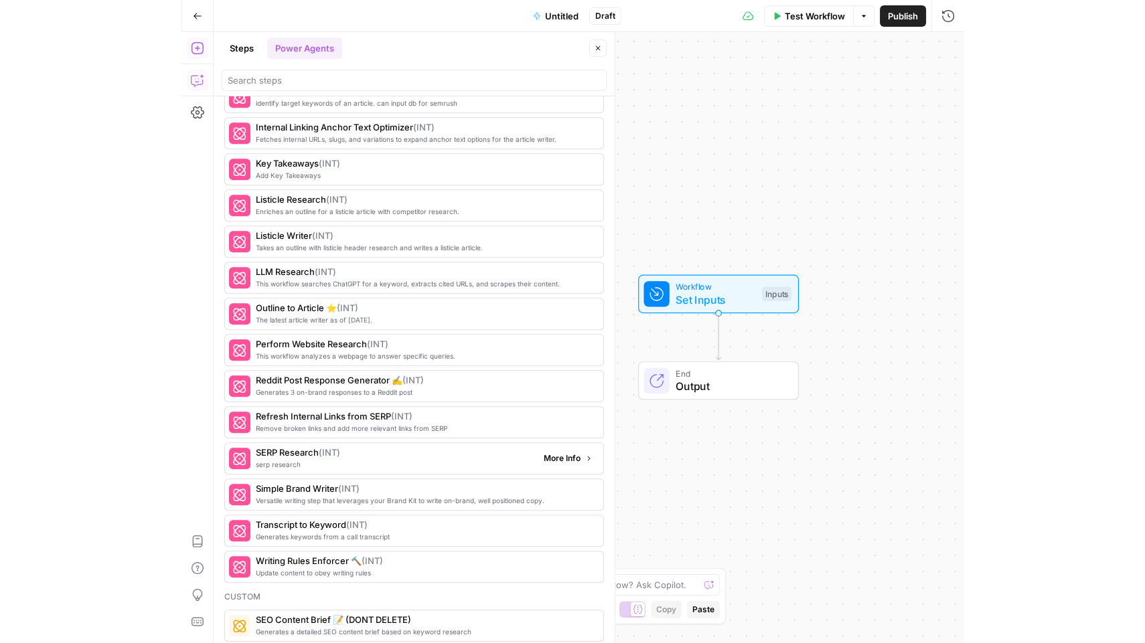
scroll to position [1716, 0]
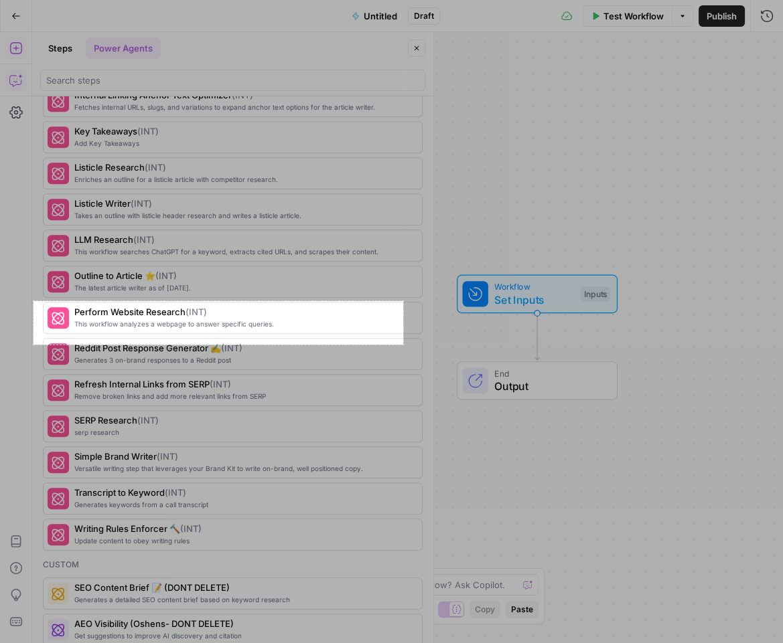
drag, startPoint x: 33, startPoint y: 301, endPoint x: 402, endPoint y: 345, distance: 371.5
click at [402, 345] on div "552 X 65" at bounding box center [391, 321] width 783 height 643
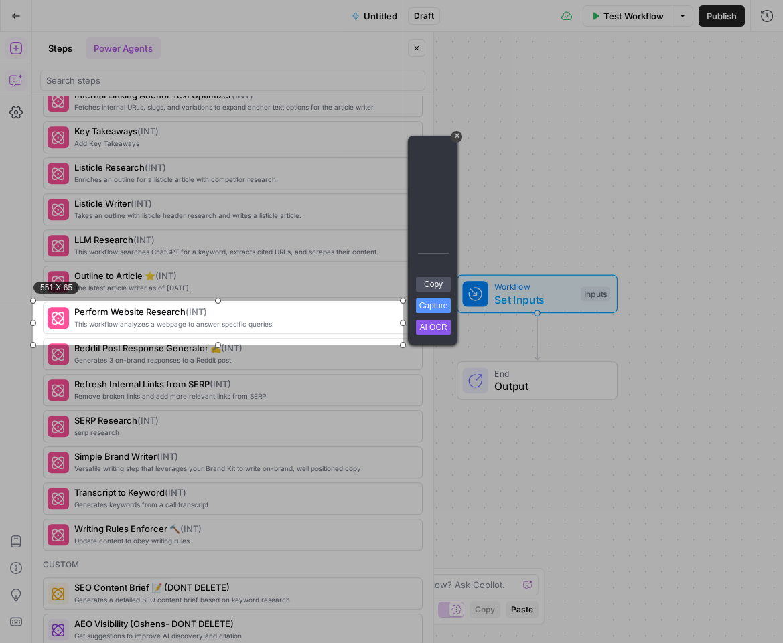
drag, startPoint x: 426, startPoint y: 283, endPoint x: 81, endPoint y: 560, distance: 442.9
click at [426, 283] on link "Copy" at bounding box center [433, 284] width 35 height 15
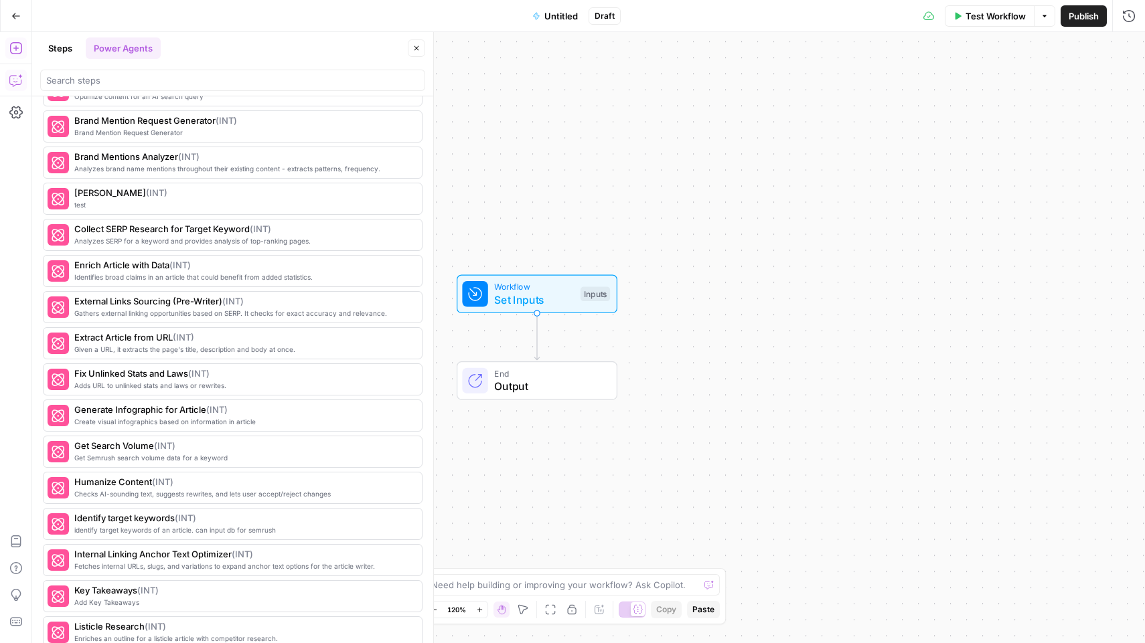
scroll to position [1279, 0]
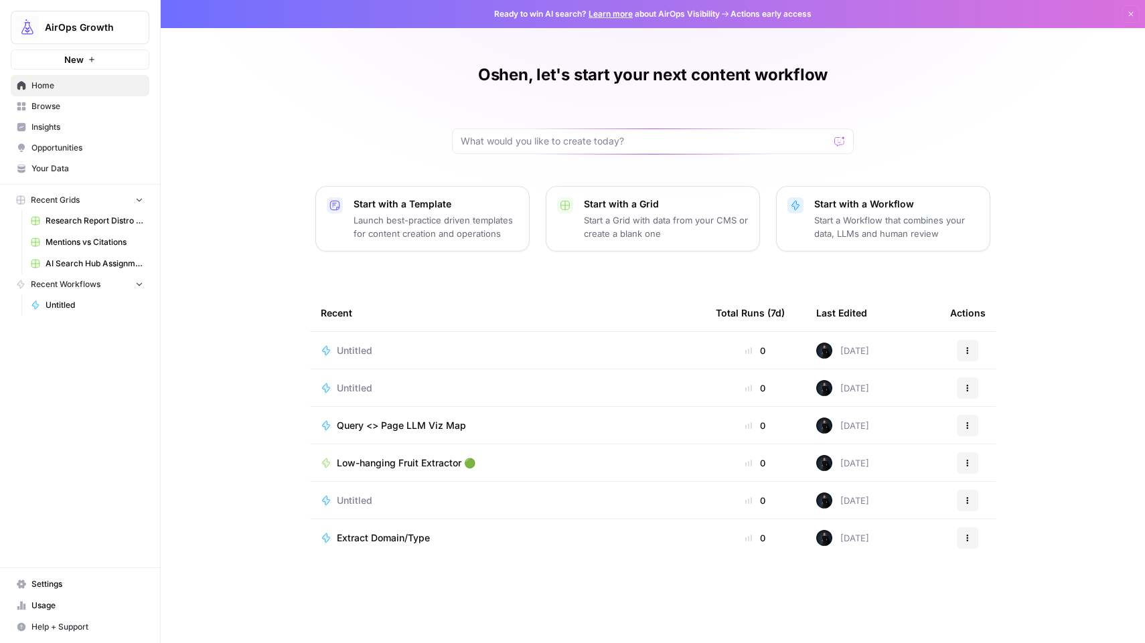
click at [61, 129] on span "Insights" at bounding box center [87, 127] width 112 height 12
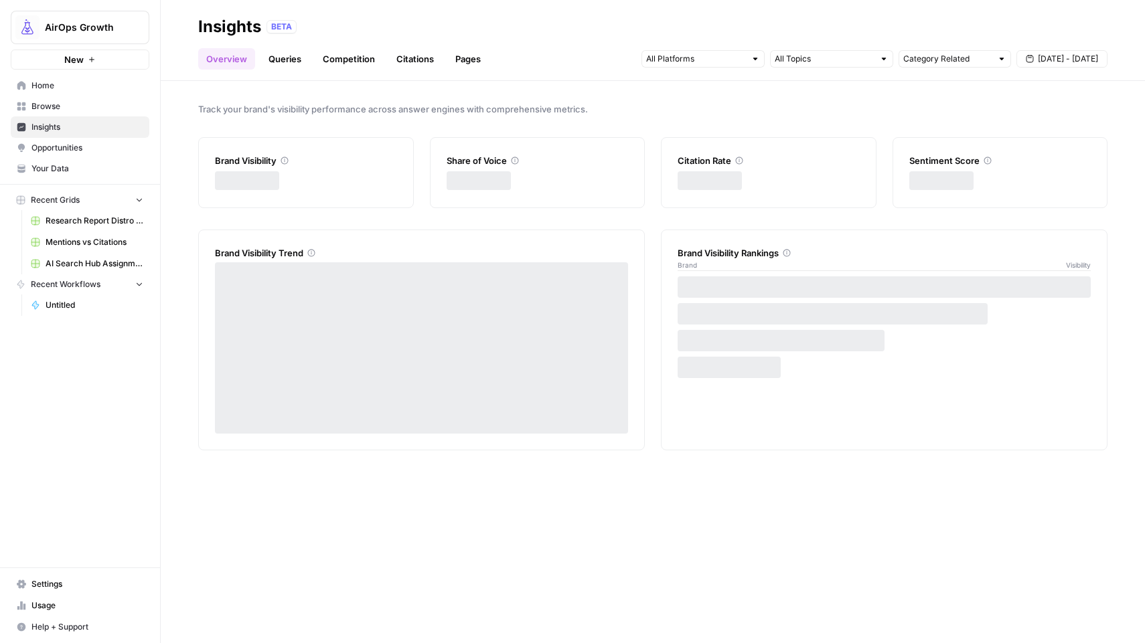
click at [287, 61] on link "Queries" at bounding box center [284, 58] width 49 height 21
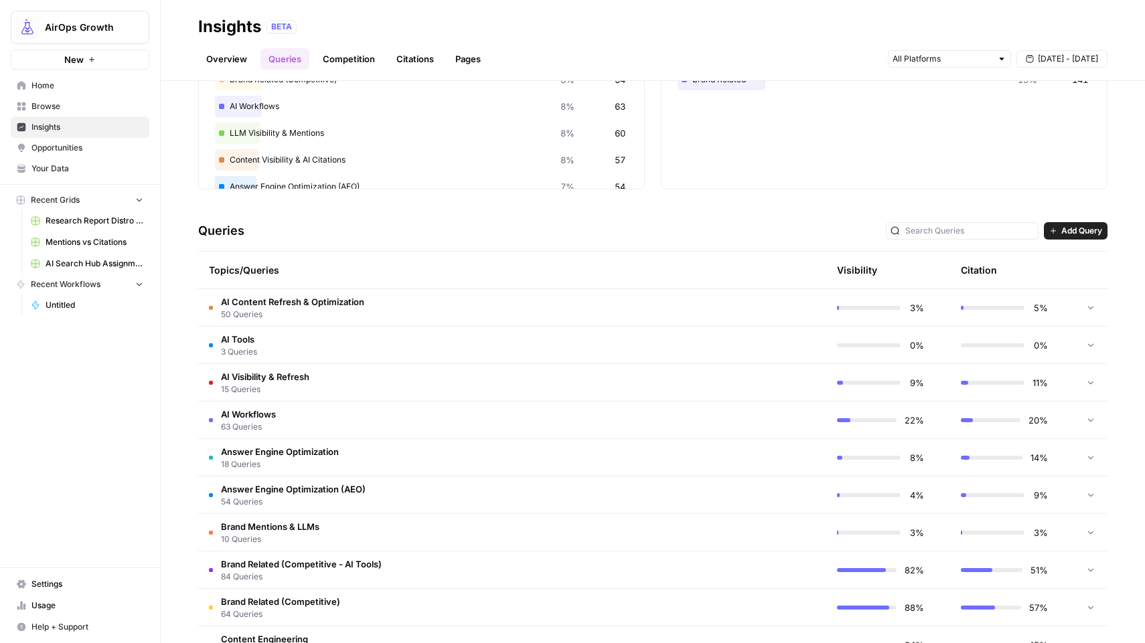
scroll to position [149, 0]
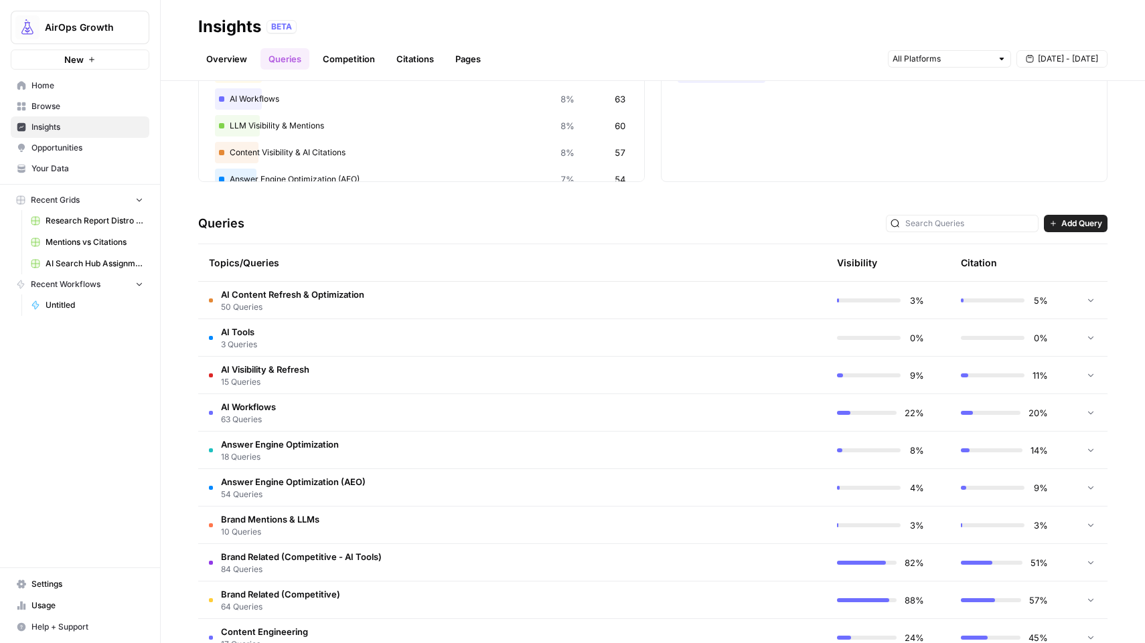
click at [301, 293] on span "AI Content Refresh & Optimization" at bounding box center [292, 294] width 143 height 13
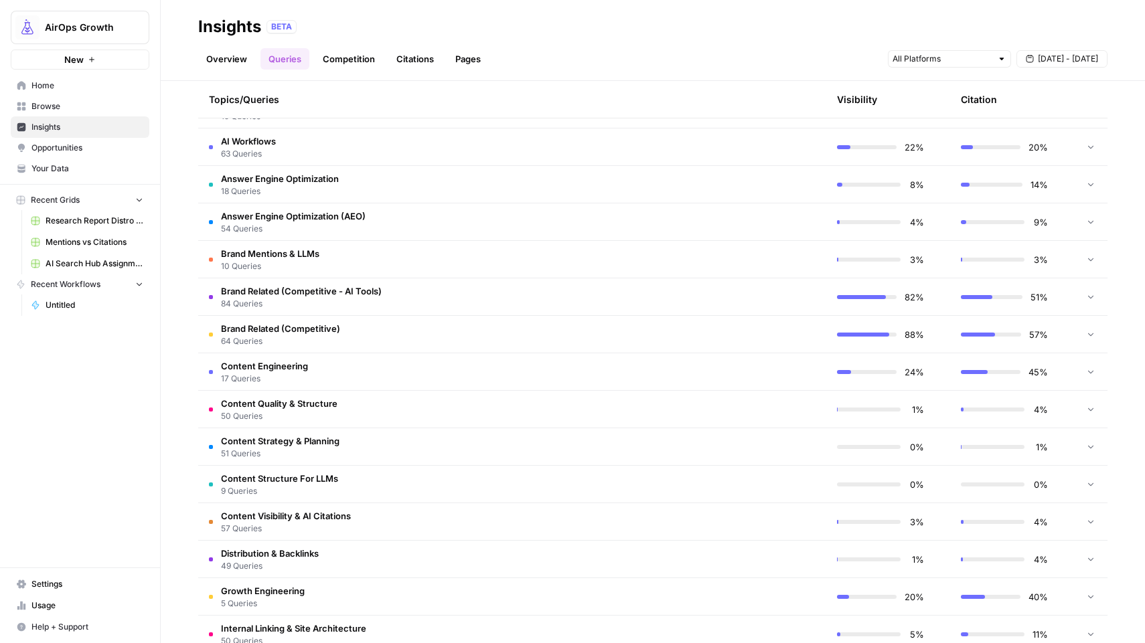
scroll to position [2432, 0]
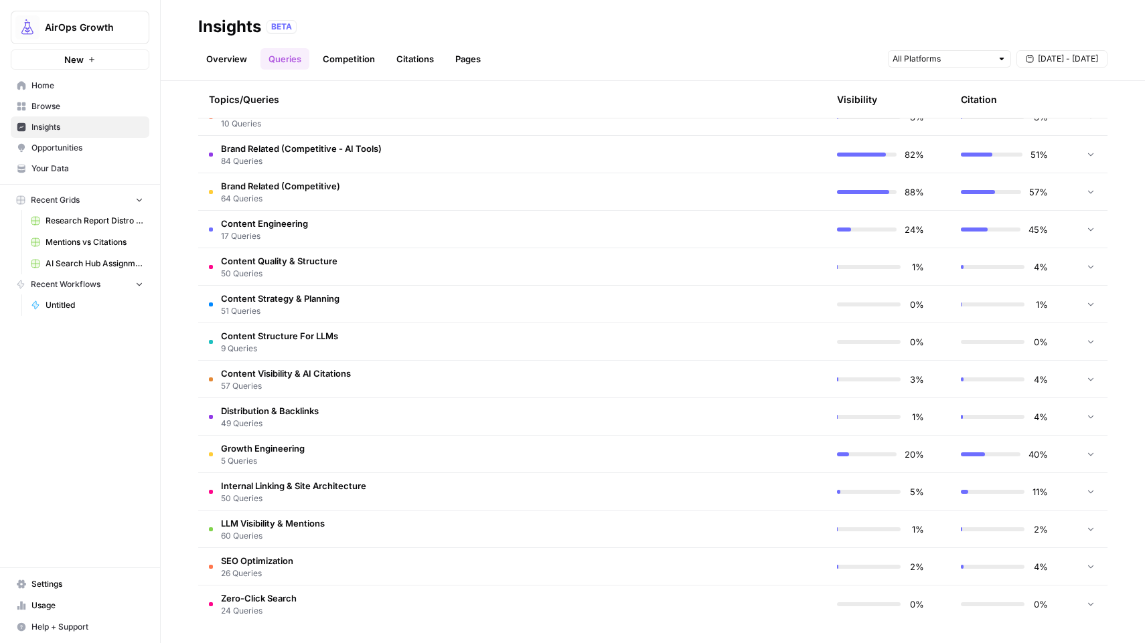
click at [479, 489] on td "Internal Linking & Site Architecture 50 Queries" at bounding box center [448, 491] width 501 height 37
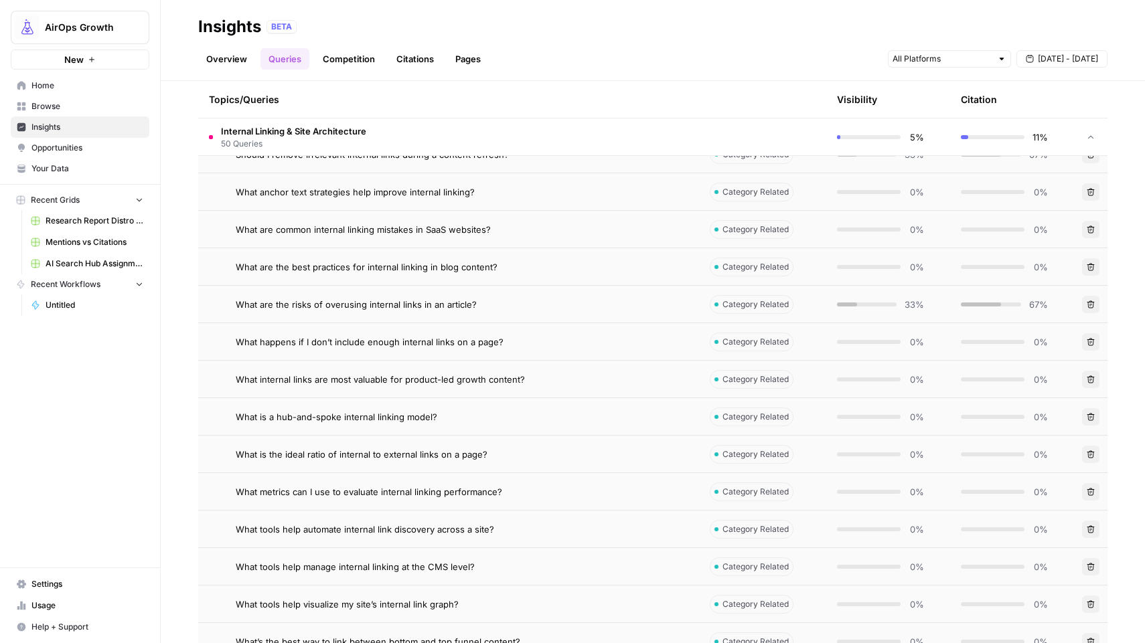
scroll to position [4307, 0]
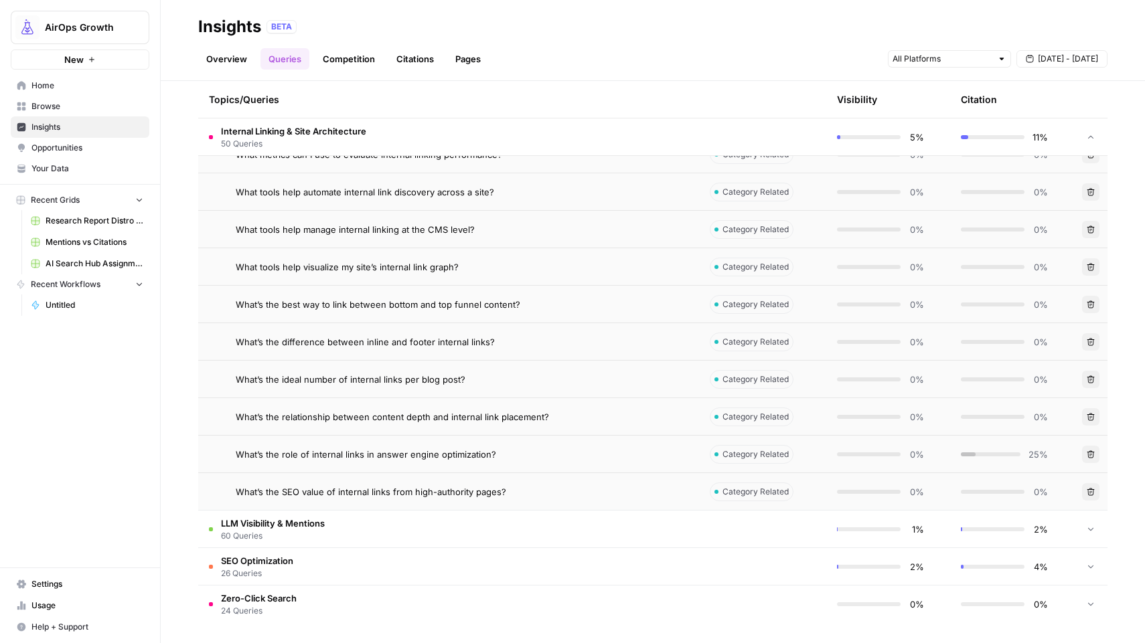
click at [462, 535] on td "LLM Visibility & Mentions 60 Queries" at bounding box center [448, 529] width 501 height 37
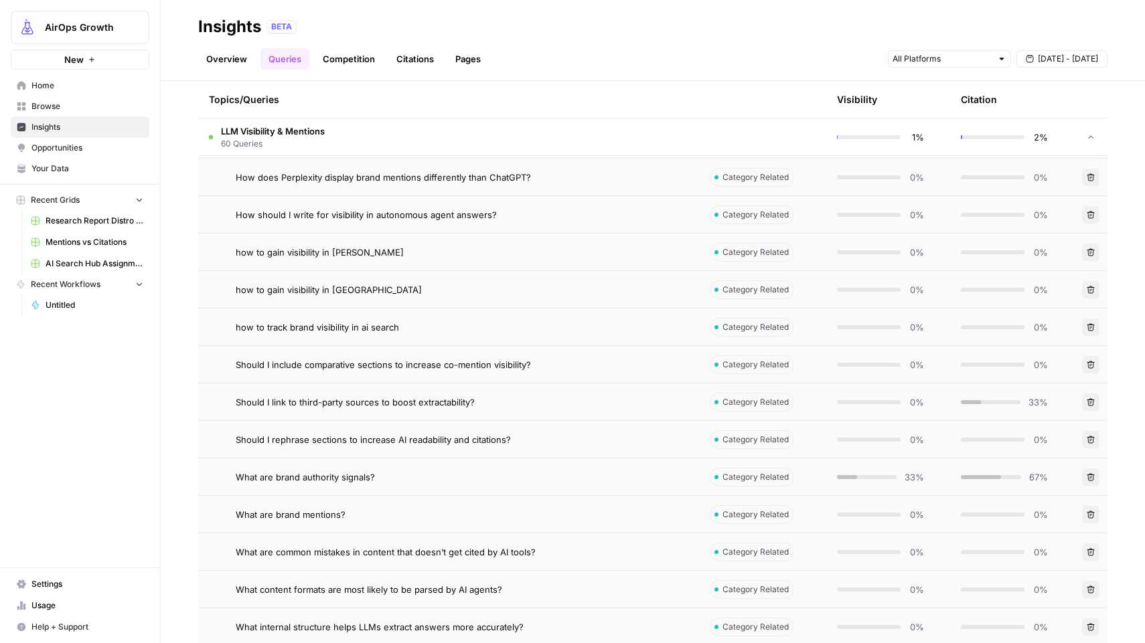
scroll to position [5869, 0]
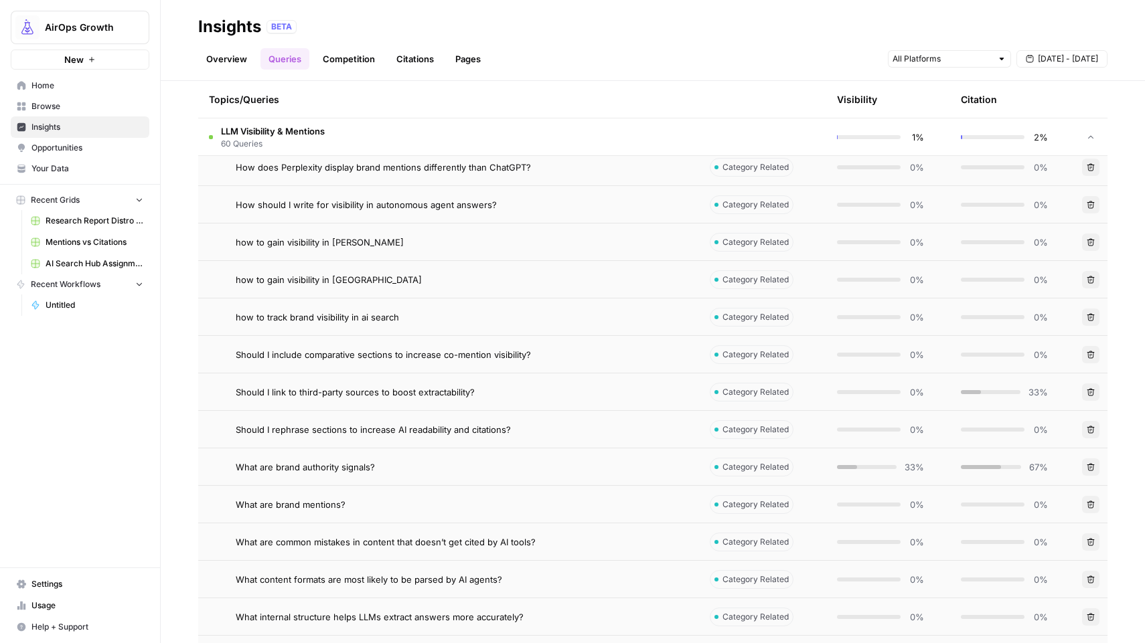
click at [406, 464] on div "What are brand authority signals?" at bounding box center [462, 467] width 453 height 13
